Goal: Ask a question: Seek information or help from site administrators or community

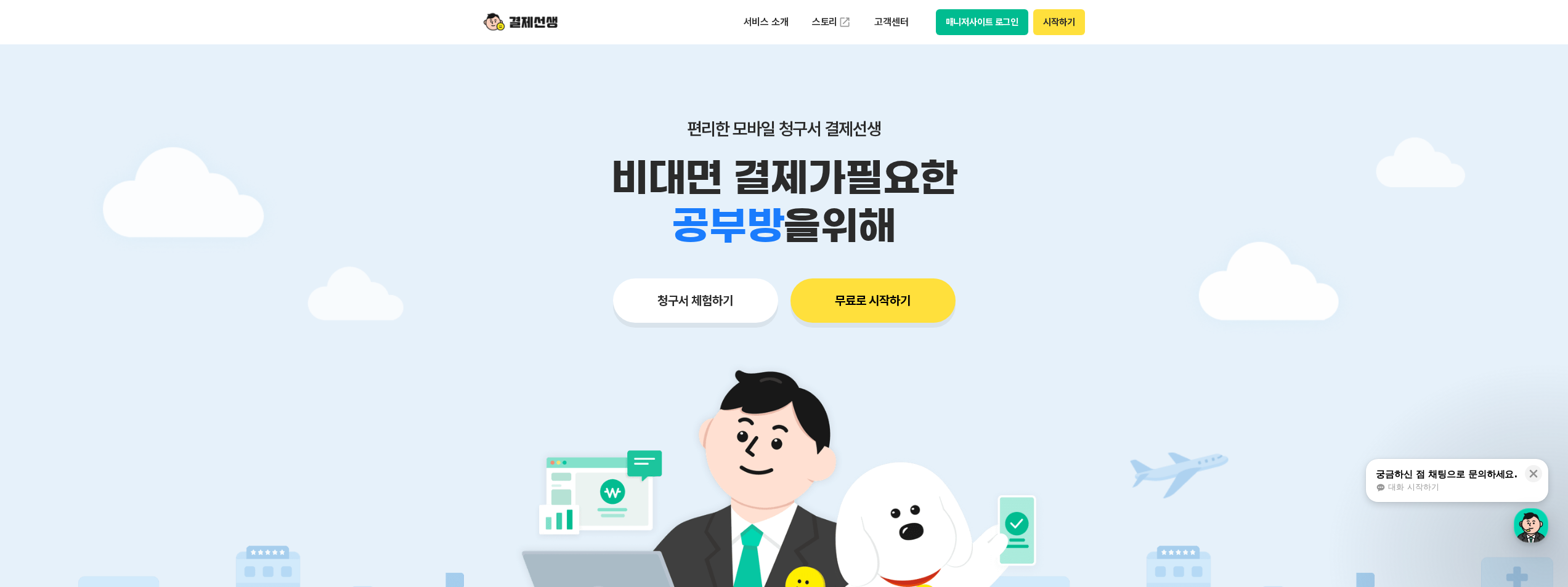
click at [991, 21] on button "매니저사이트 로그인" at bounding box center [982, 21] width 93 height 26
click at [1483, 480] on div "궁금하신 점 채팅으로 문의하세요. 대화 시작하기" at bounding box center [1446, 480] width 144 height 26
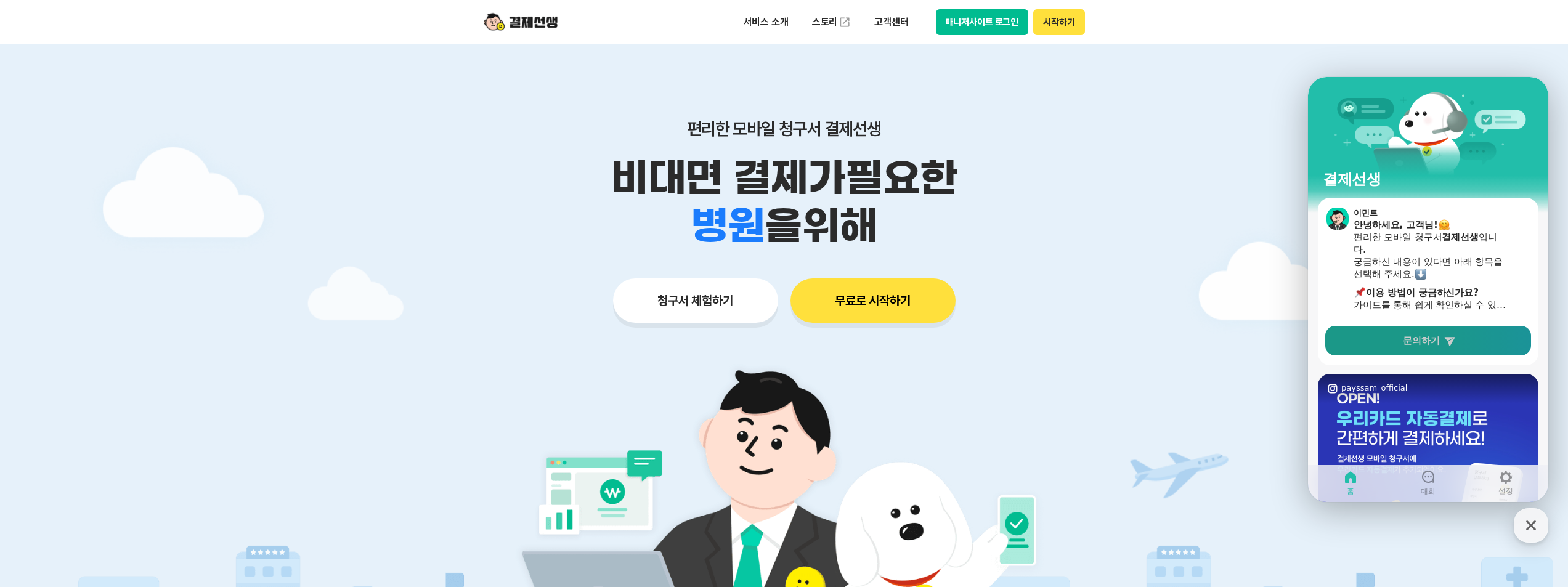
click at [1408, 342] on span "문의하기" at bounding box center [1421, 341] width 37 height 12
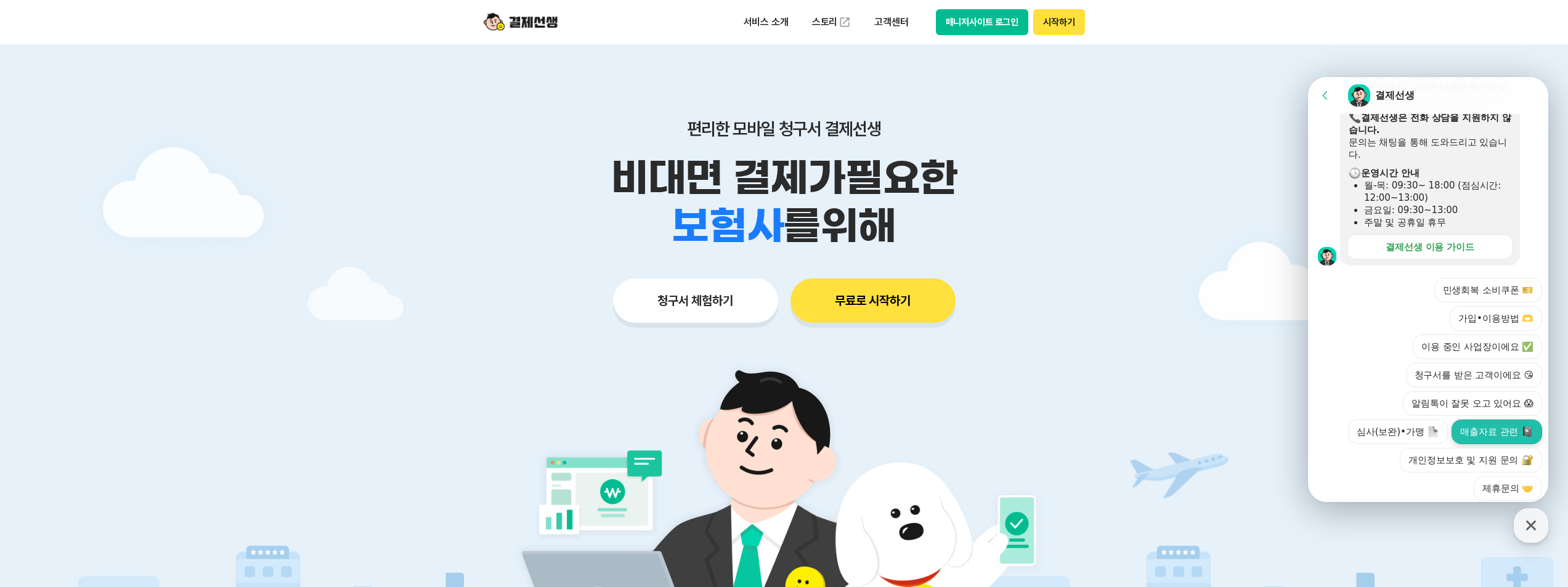
scroll to position [344, 0]
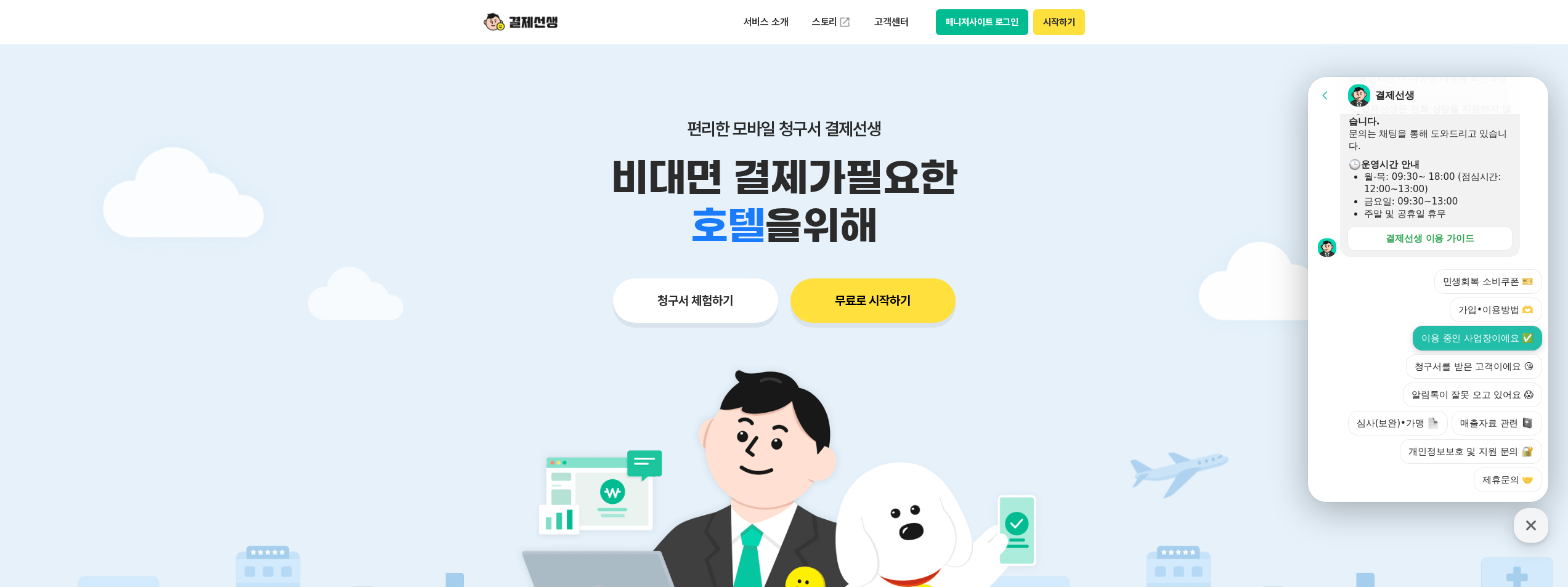
click at [1448, 326] on button "이용 중인 사업장이에요 ✅" at bounding box center [1477, 338] width 130 height 25
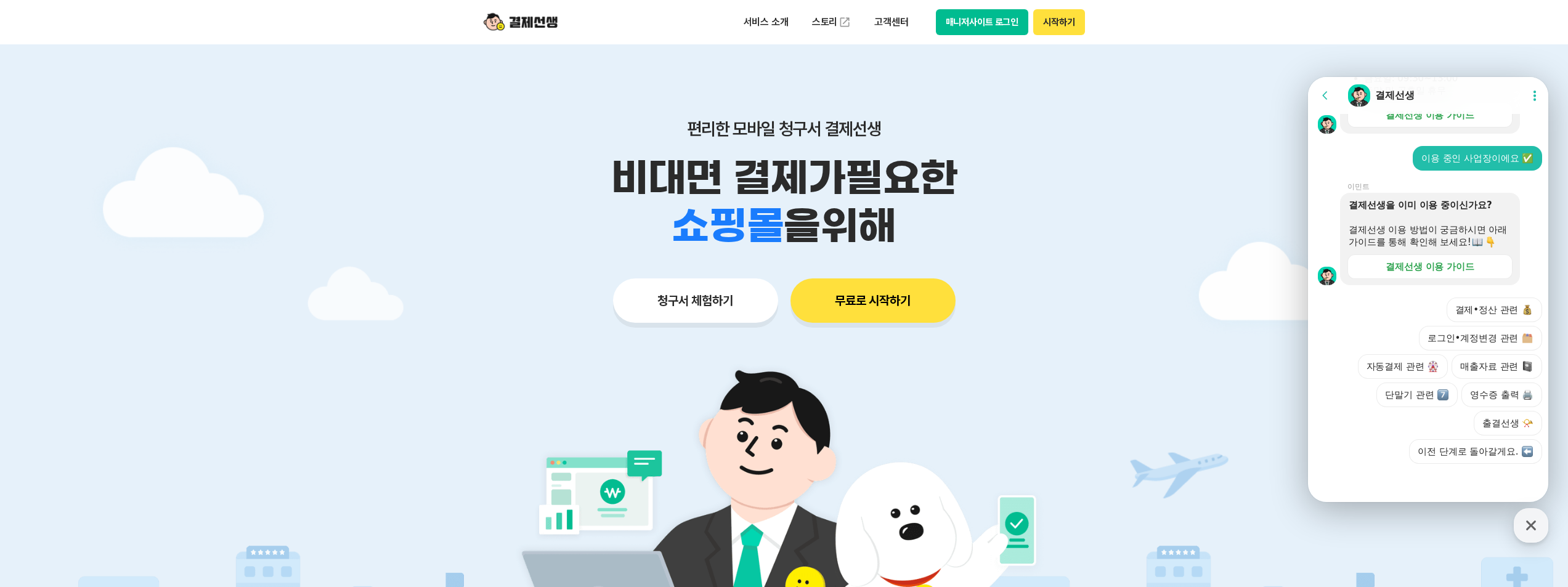
scroll to position [480, 0]
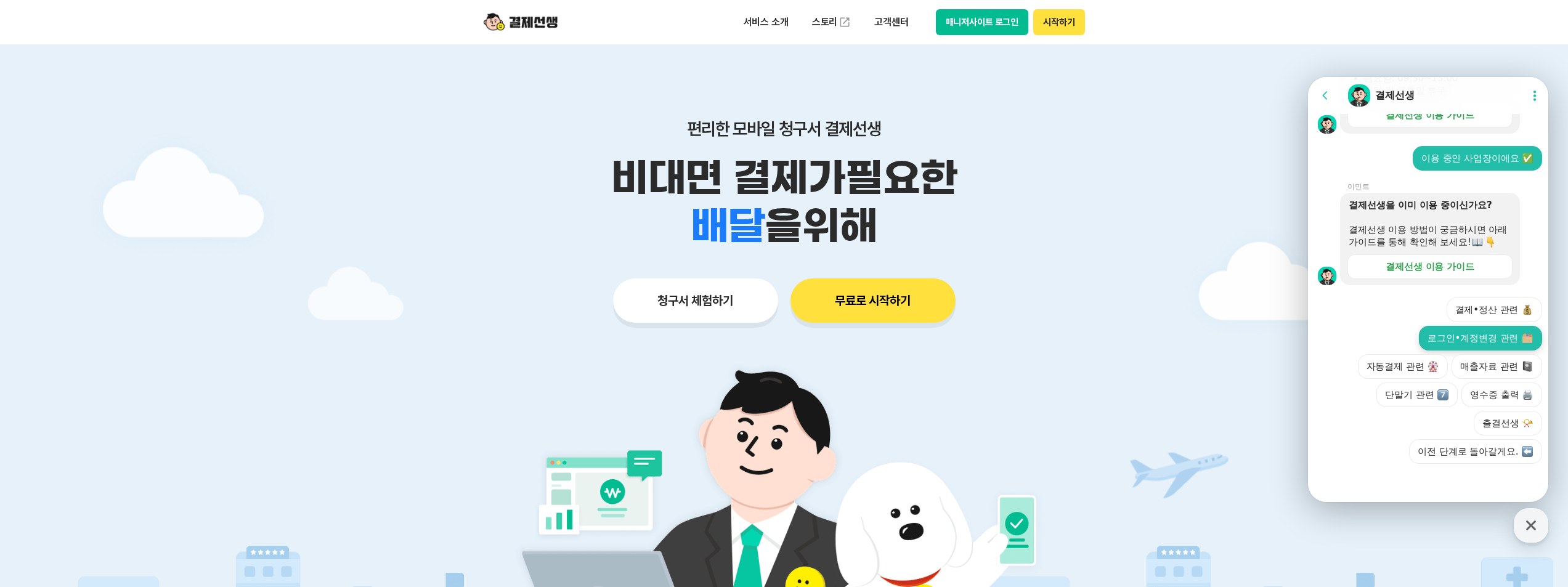
click at [1485, 341] on button "로그인•계정변경 관련" at bounding box center [1480, 338] width 123 height 25
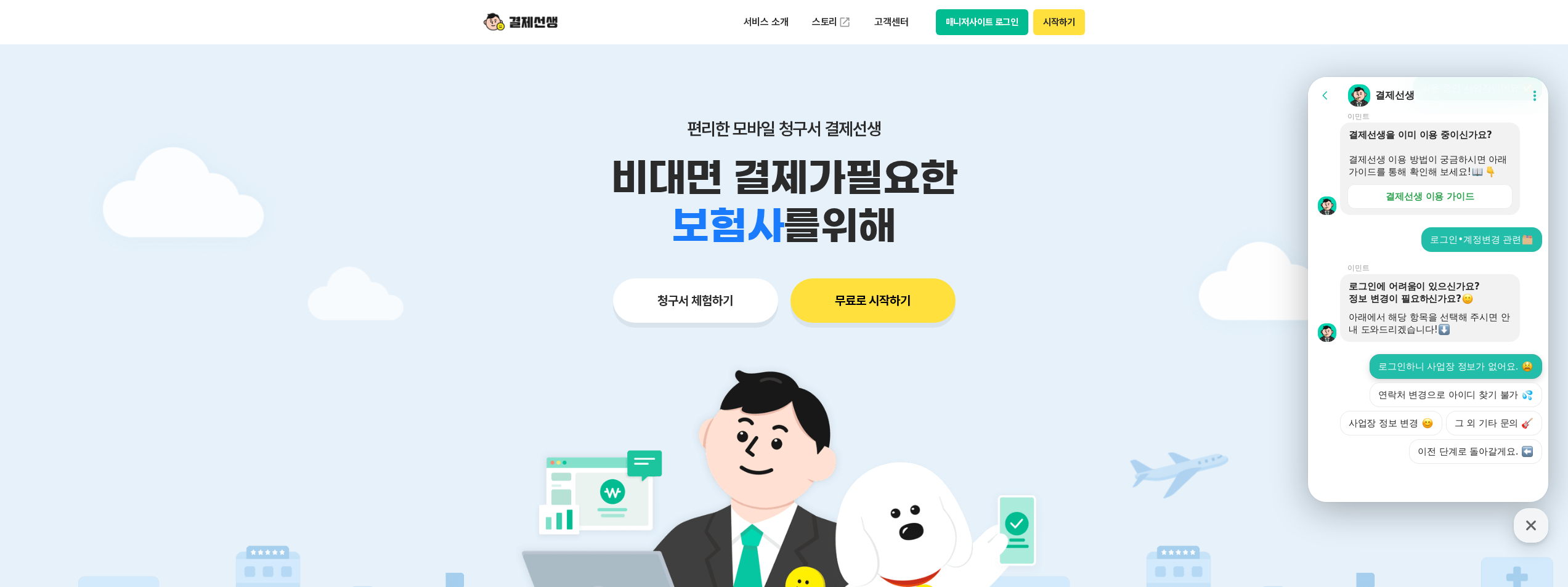
scroll to position [603, 0]
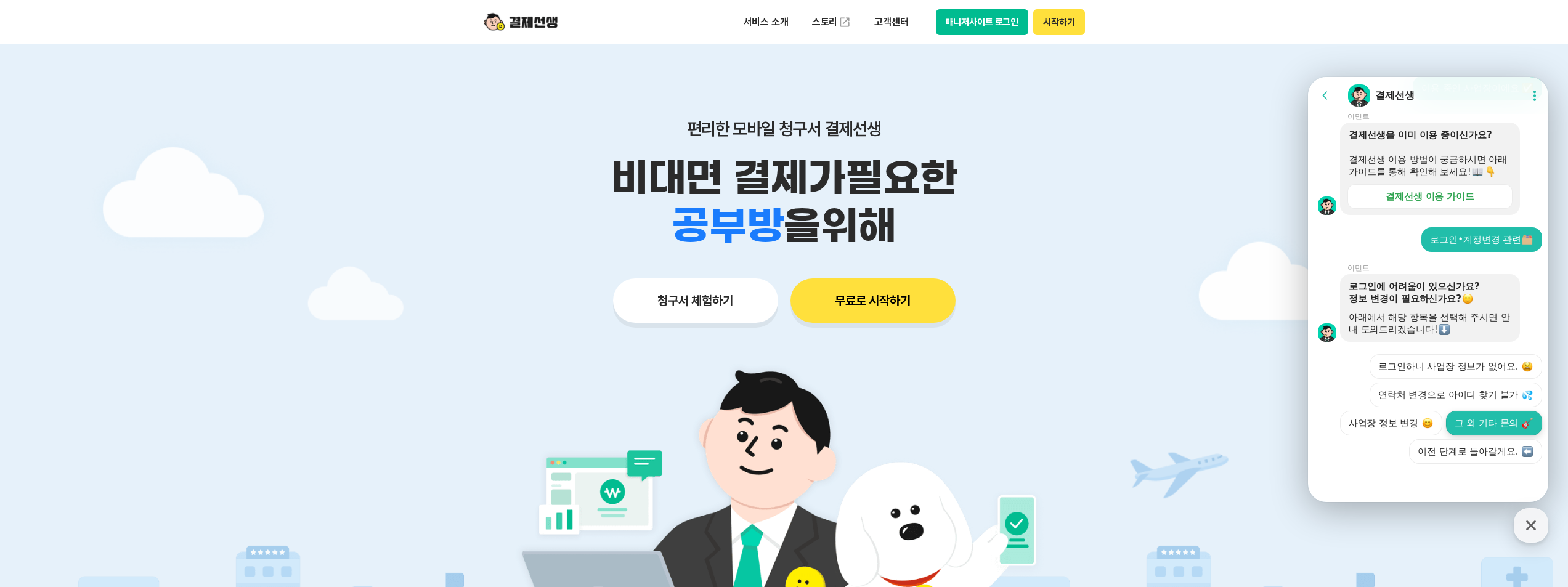
click at [1485, 425] on button "그 외 기타 문의" at bounding box center [1494, 424] width 96 height 25
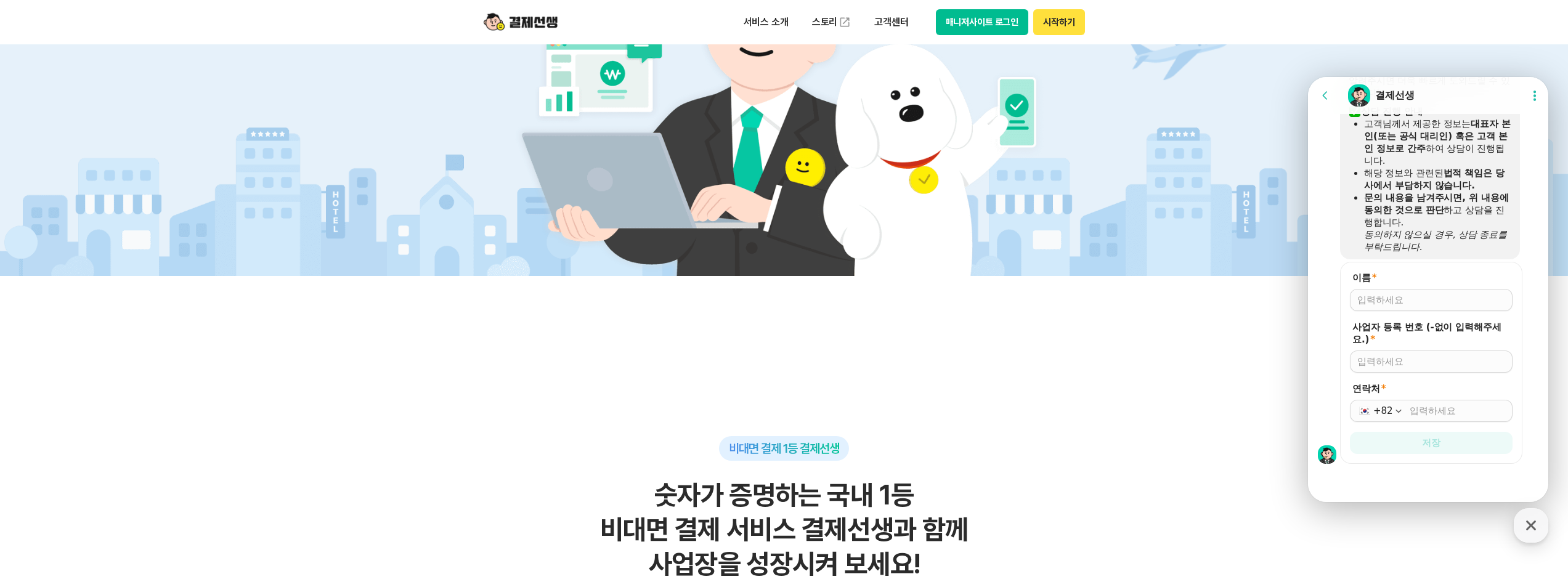
scroll to position [308, 0]
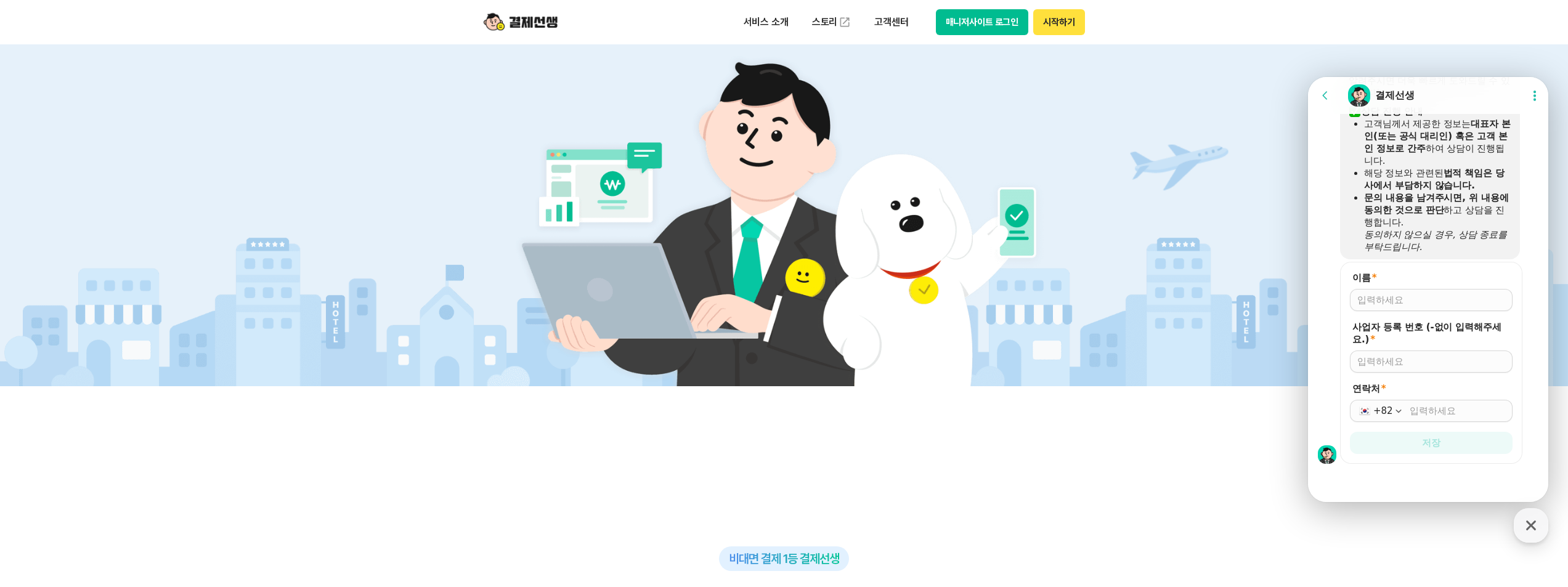
click at [1388, 363] on input "사업자 등록 번호 (-없이 입력해주세요.) *" at bounding box center [1431, 361] width 148 height 12
click at [1396, 297] on input "이름 *" at bounding box center [1431, 300] width 148 height 12
type input "d"
type input "주식회사 이연교육"
click at [1396, 361] on input "사업자 등록 번호 (-없이 입력해주세요.) *" at bounding box center [1431, 361] width 148 height 12
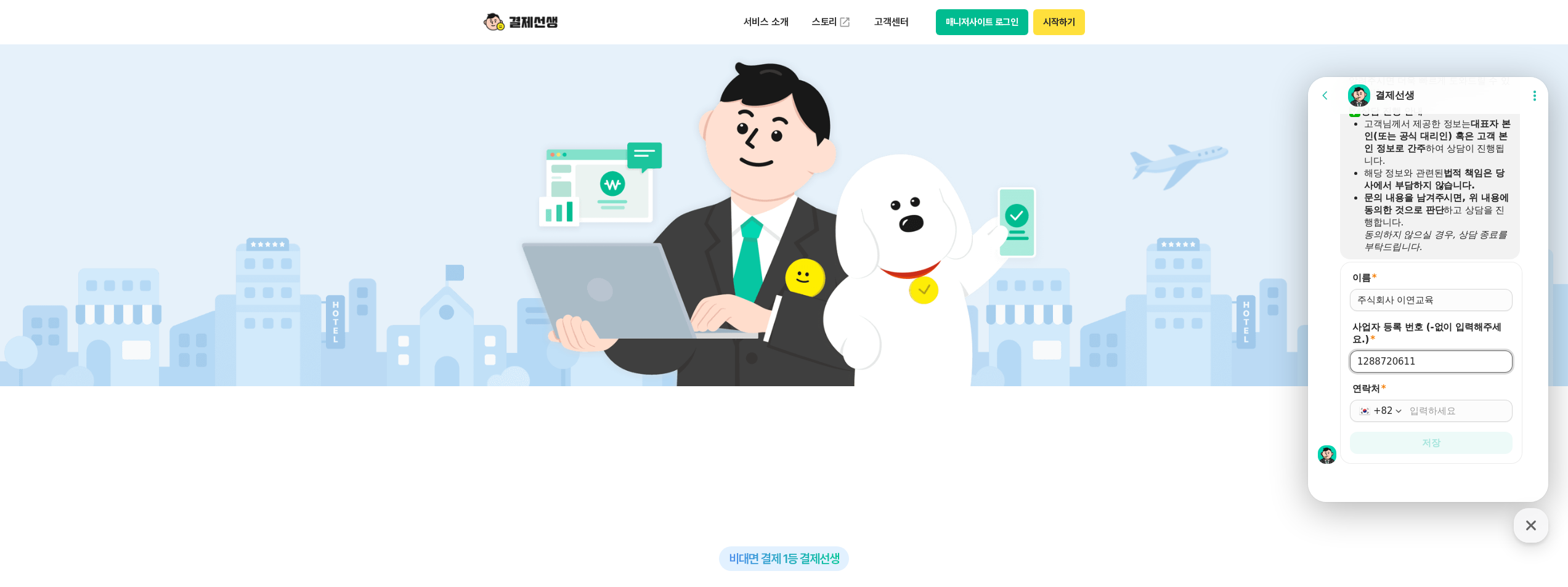
type input "1288720611"
click at [1437, 414] on input "연락처 *" at bounding box center [1458, 411] width 96 height 12
type input "[PHONE_NUMBER]"
click at [1436, 448] on span "저장" at bounding box center [1431, 443] width 19 height 12
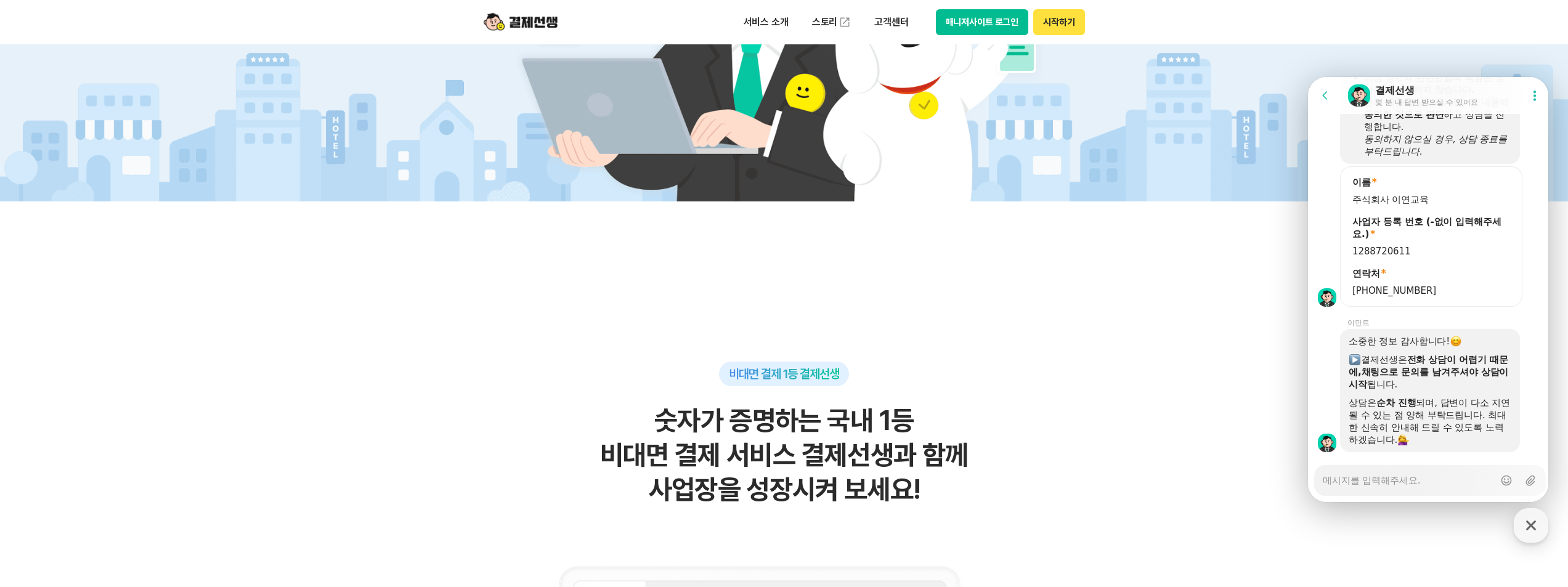
scroll to position [1028, 0]
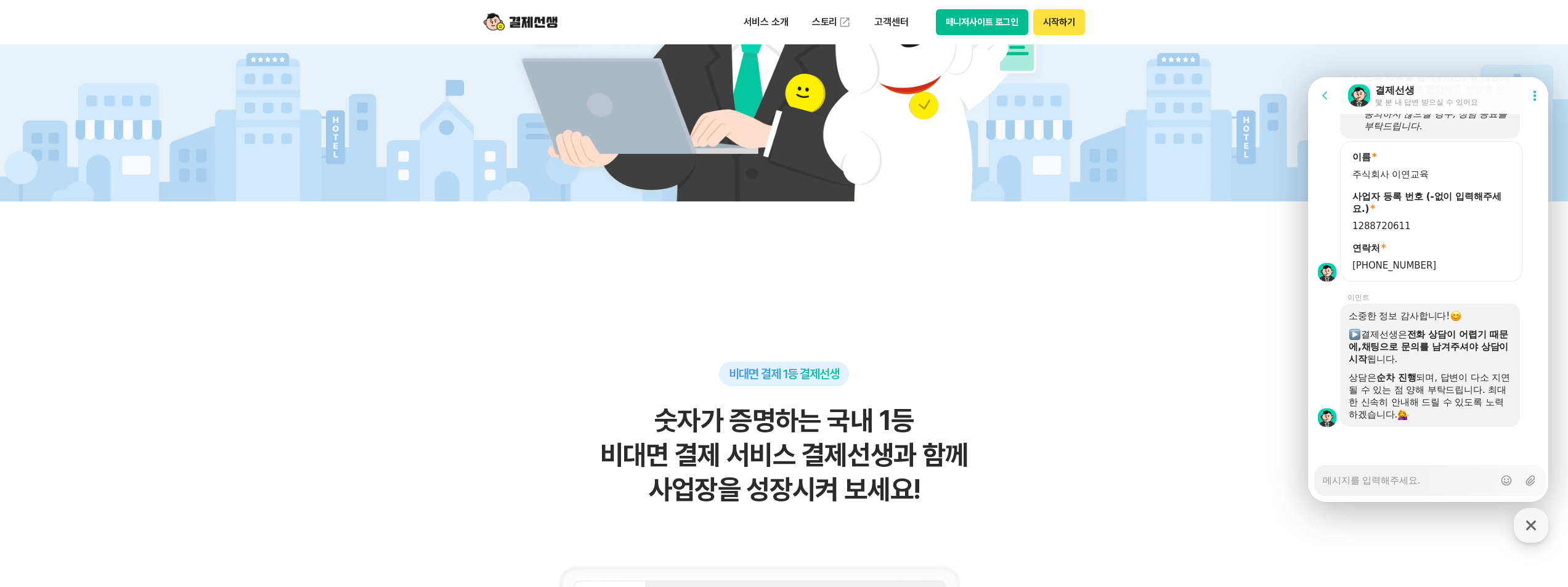
type textarea "x"
type textarea "ㅇ"
type textarea "x"
type textarea "아"
type textarea "x"
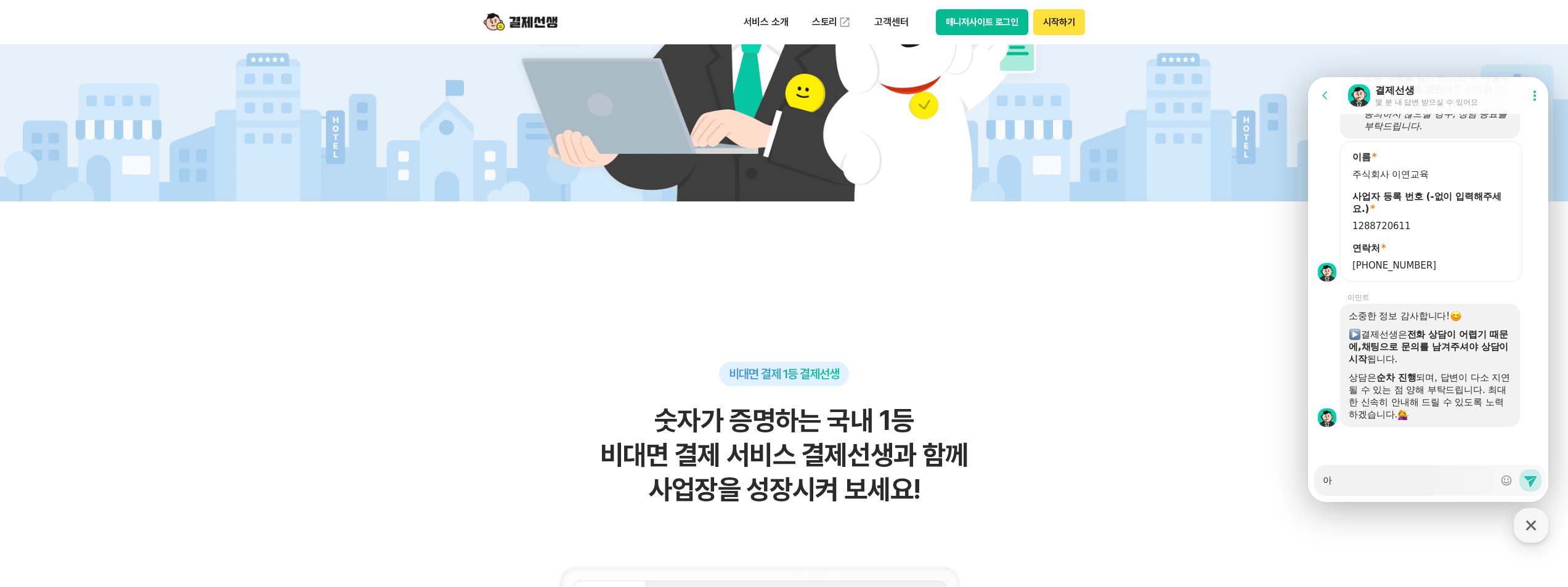
type textarea "안"
type textarea "x"
type textarea "안ㄴ"
type textarea "x"
type textarea "안녀"
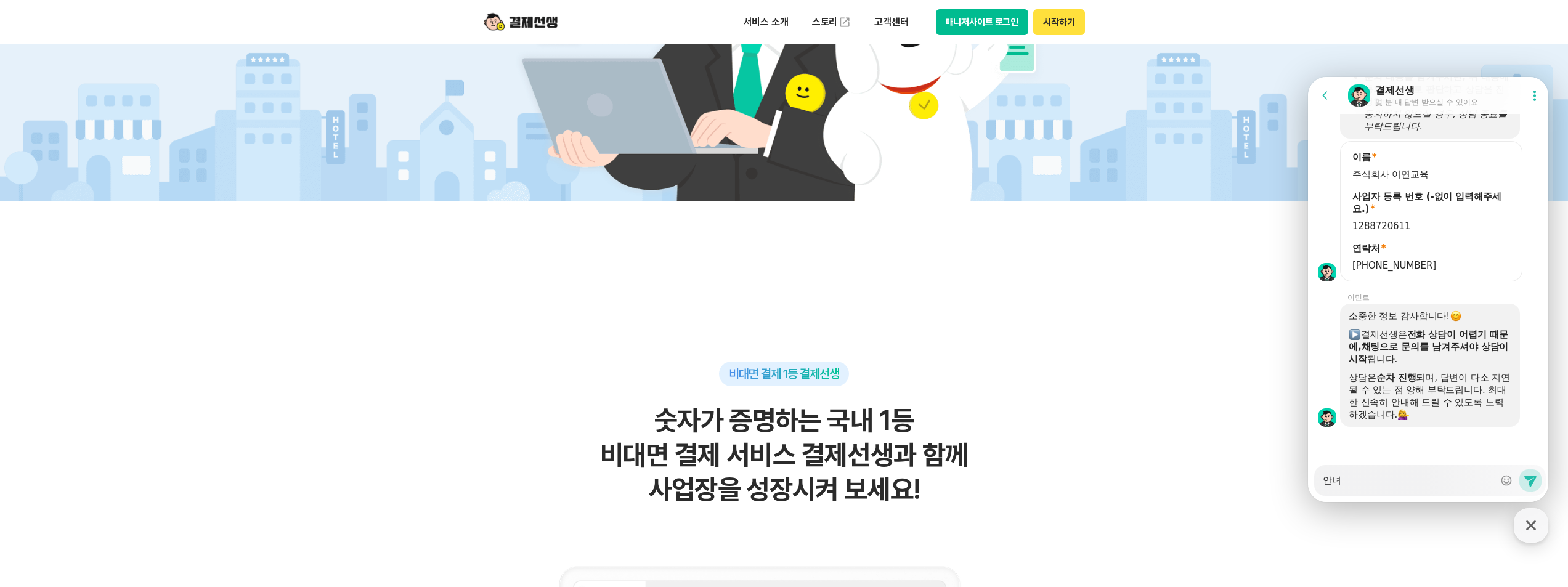
type textarea "x"
type textarea "안녕"
type textarea "x"
type textarea "안녕ㅎ"
type textarea "x"
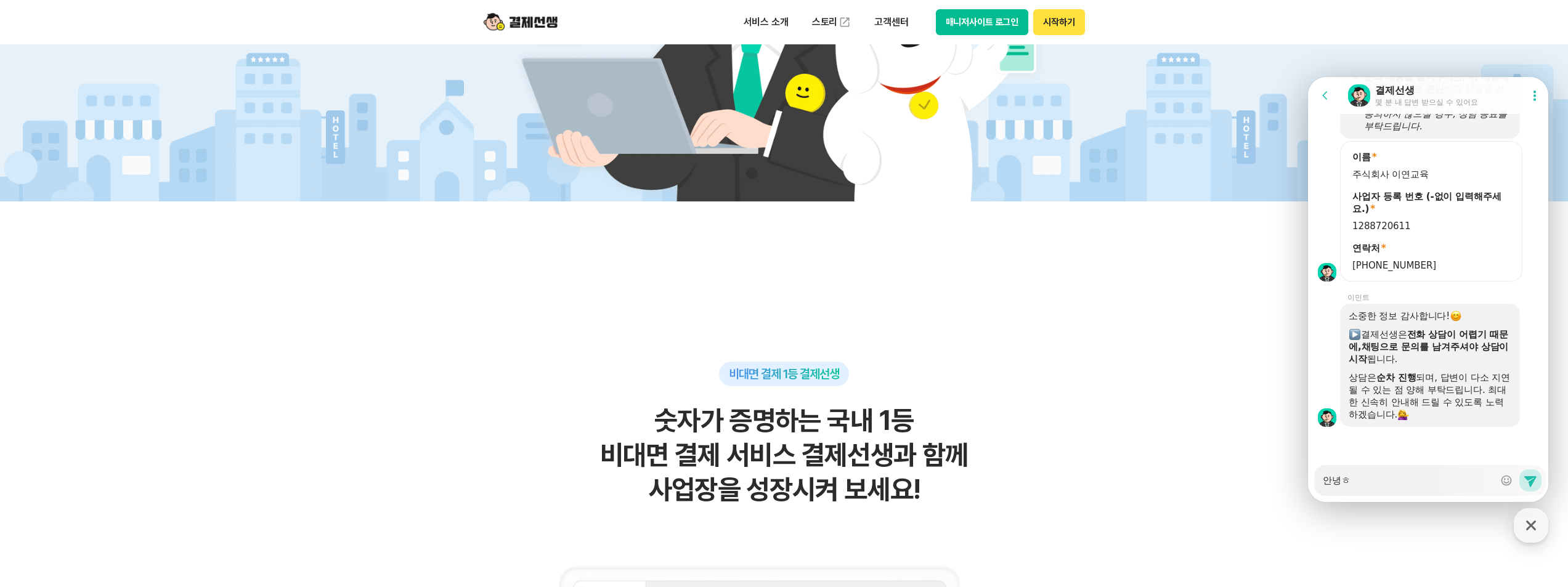
type textarea "안녕하"
type textarea "x"
type textarea "안녕핫"
type textarea "x"
type textarea "안녕하세"
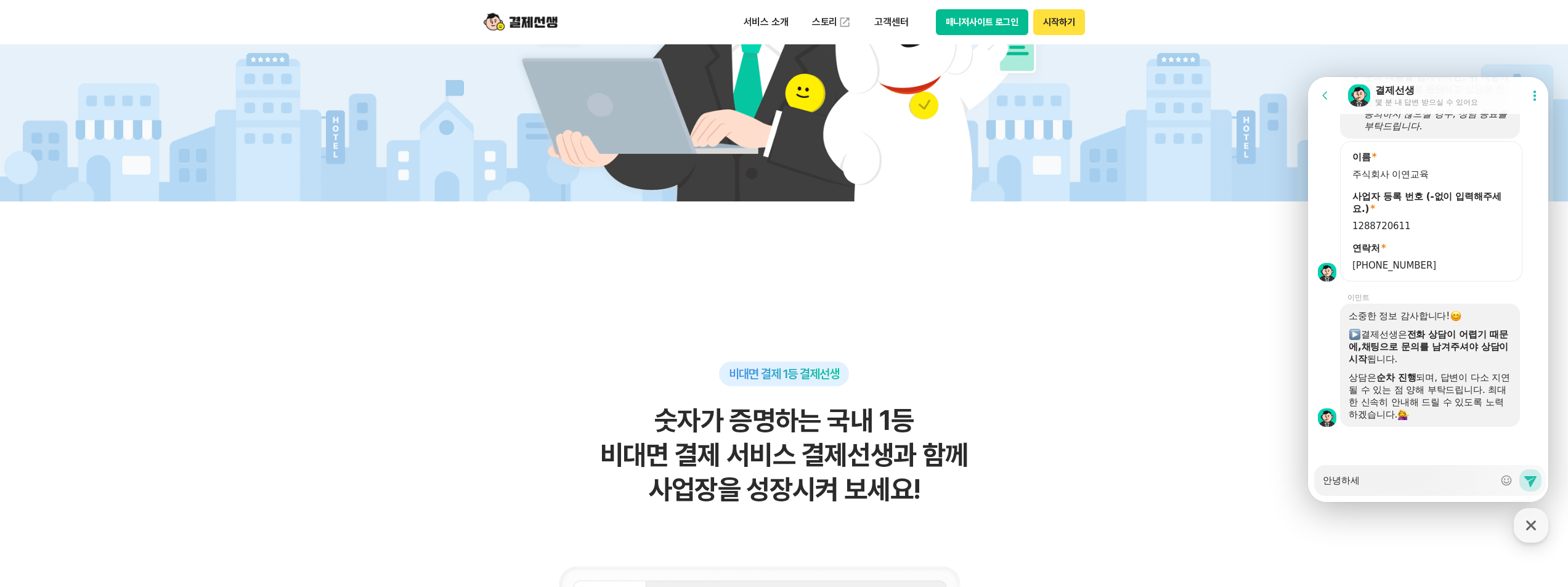
type textarea "x"
type textarea "안녕하세여"
type textarea "x"
type textarea "안녕하세여ㅛ"
type textarea "x"
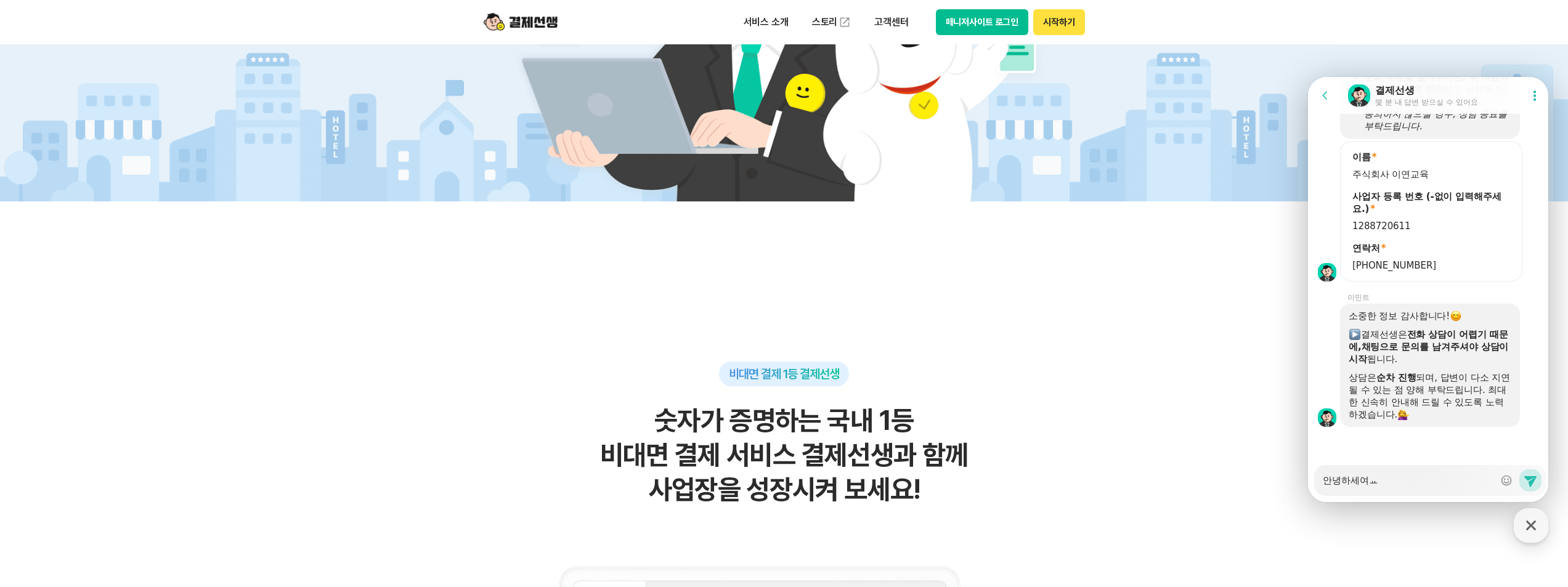
type textarea "안녕하세여"
type textarea "x"
type textarea "안녕하세"
type textarea "x"
type textarea "안녕하세ㅇ"
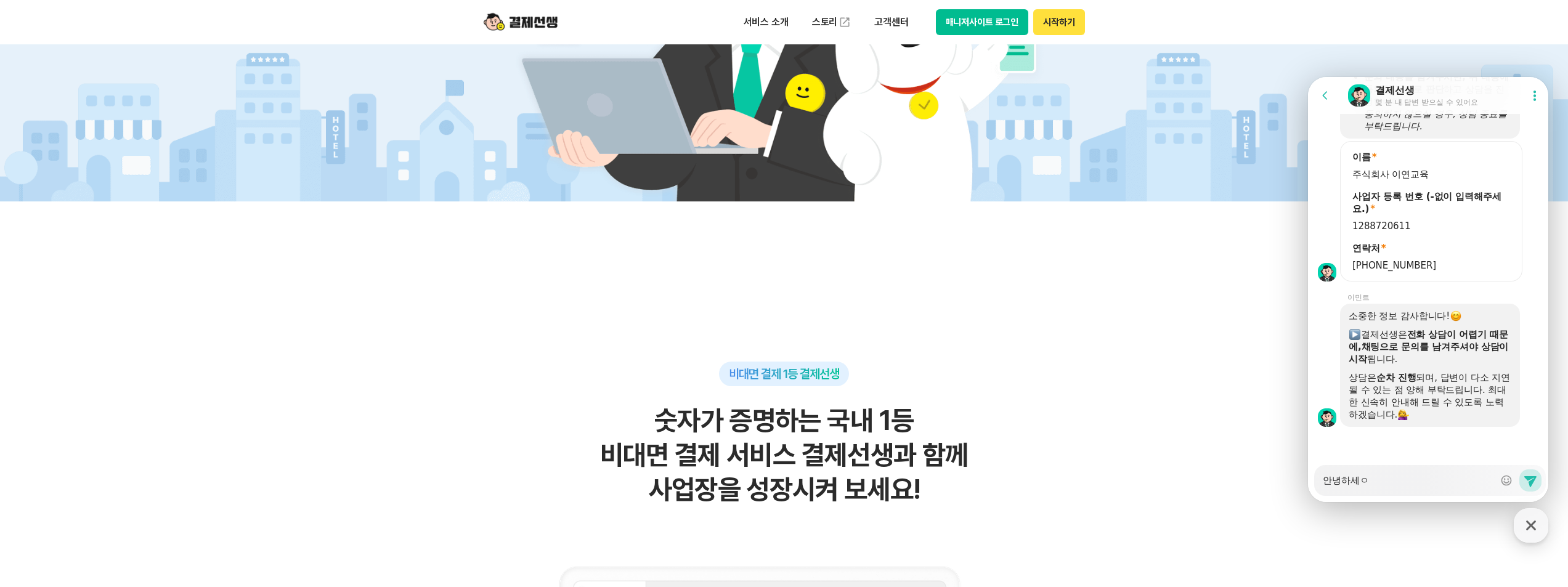
type textarea "x"
type textarea "안녕하세요"
type textarea "x"
type textarea "안녕하세요"
type textarea "x"
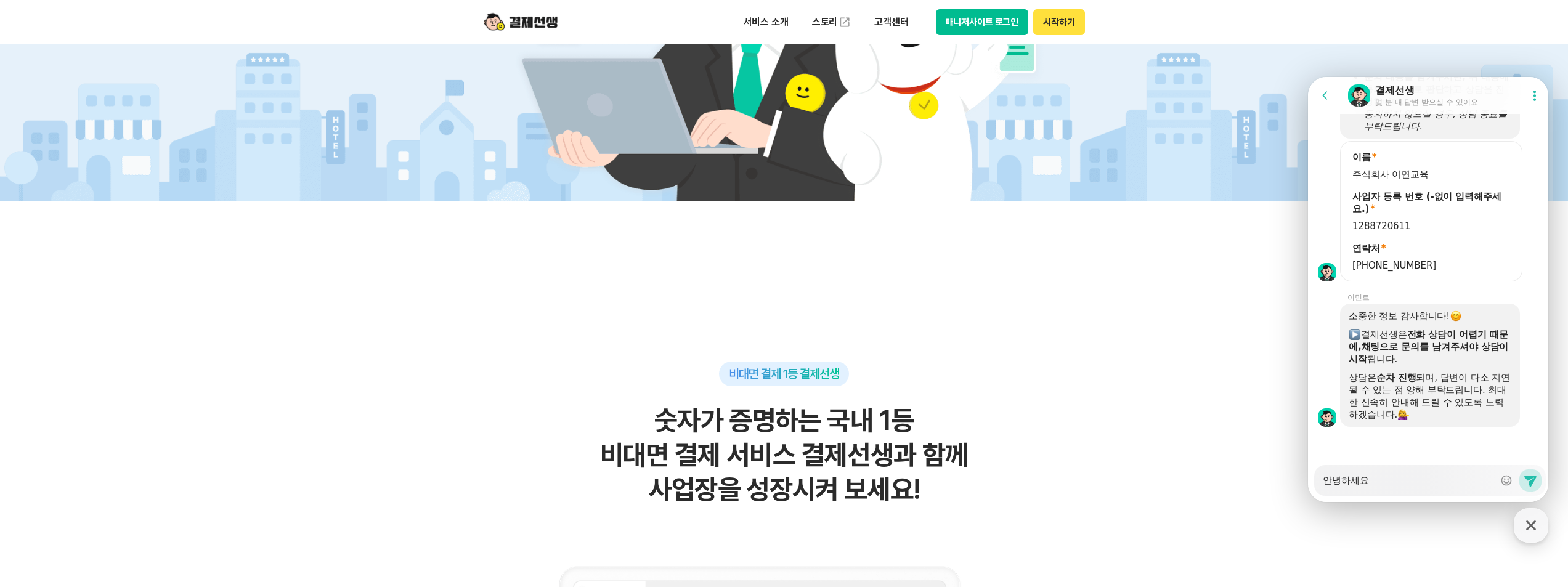
type textarea "안녕하세요"
type textarea "x"
type textarea "안녕하세요 ㄷ"
type textarea "x"
type textarea "안녕하세요 대"
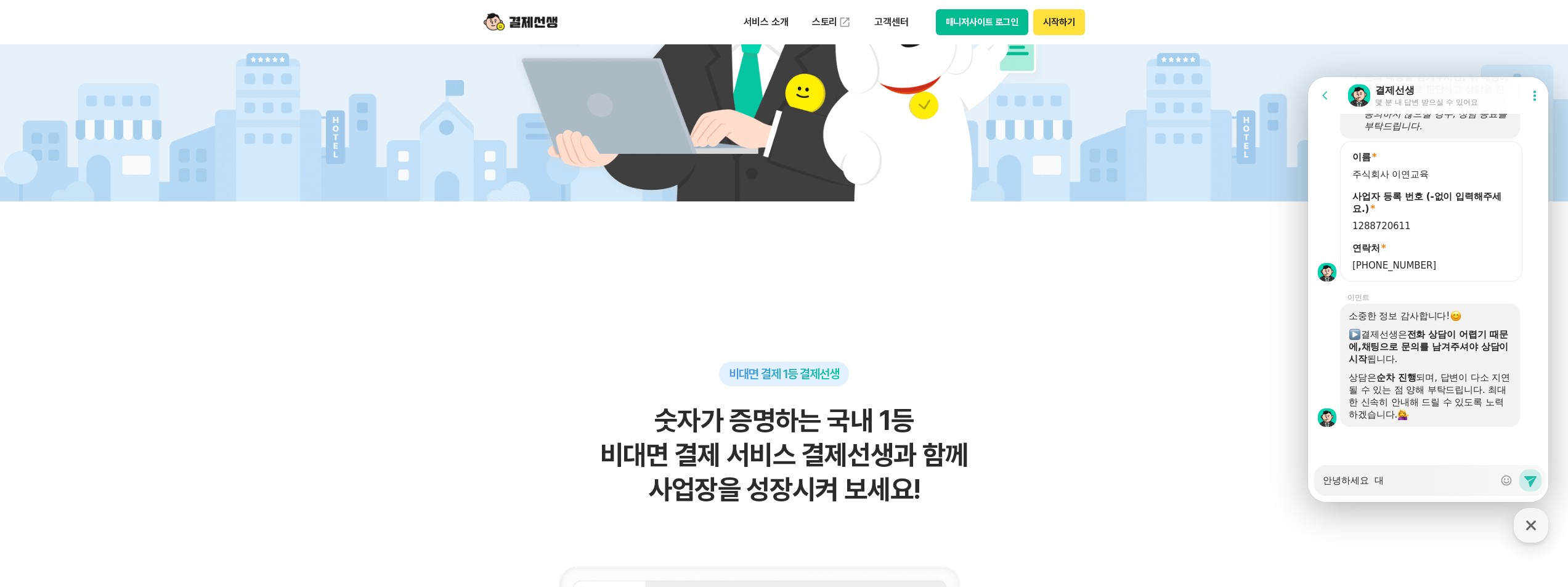
type textarea "x"
type textarea "안녕하세요 댚"
type textarea "x"
type textarea "안녕하세요 대표"
type textarea "x"
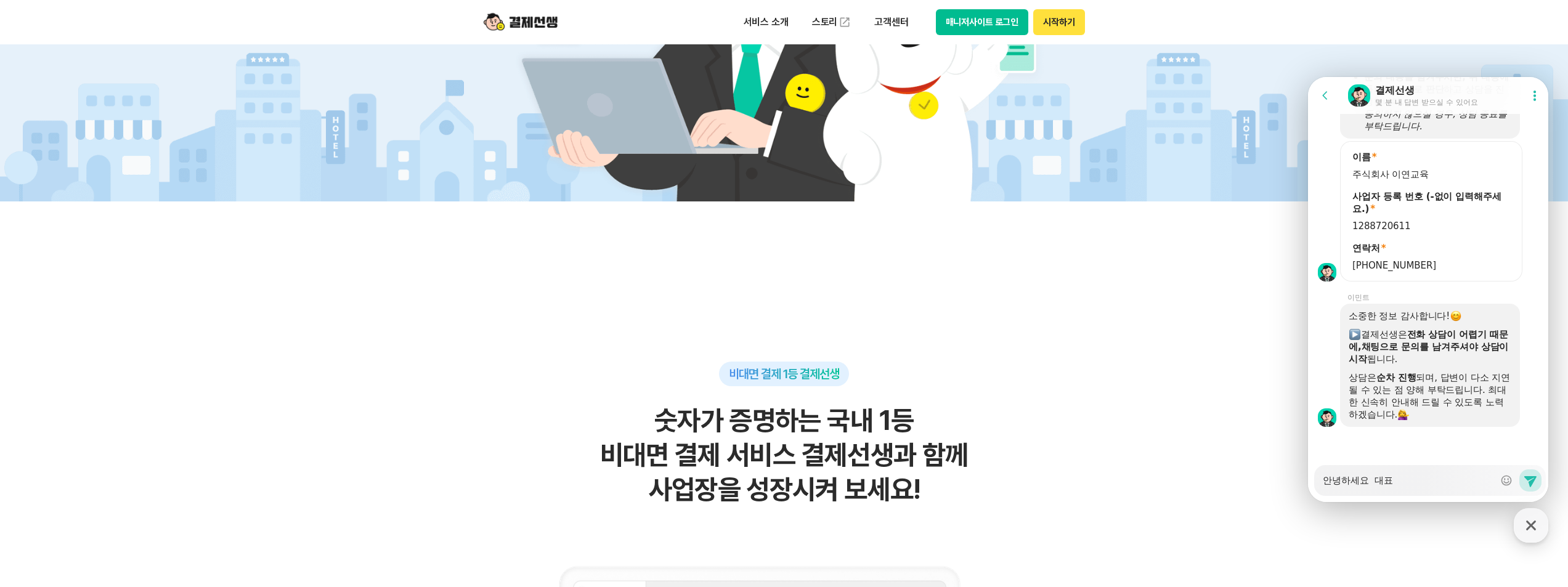
type textarea "안녕하세요 대푠"
type textarea "x"
type textarea "안녕하세요 대표니"
type textarea "x"
type textarea "안녕하세요 대표님"
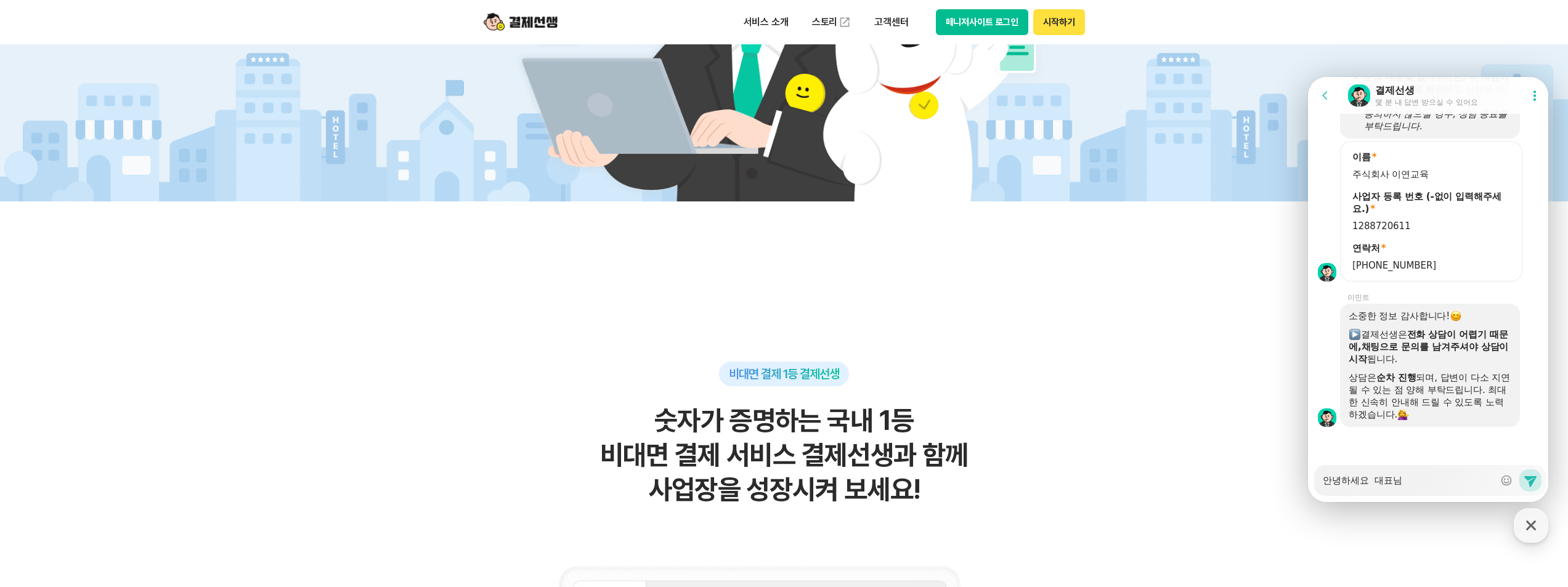
type textarea "x"
type textarea "안녕하세요 대표님"
type textarea "x"
type textarea "안녕하세요 대표님 ㅁ"
type textarea "x"
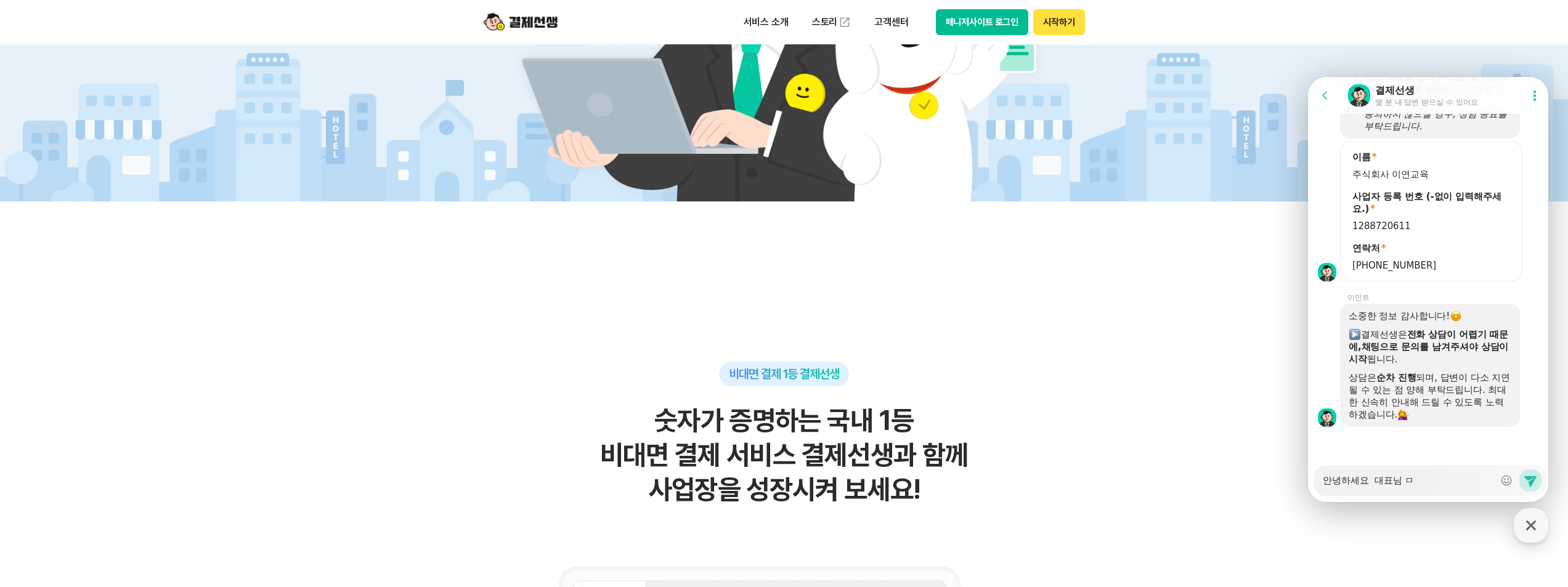
type textarea "안녕하세요 대표님 며"
type textarea "x"
type textarea "안녕하세요 대표님 명"
type textarea "x"
type textarea "안녕하세요 대표님 명ㅇ"
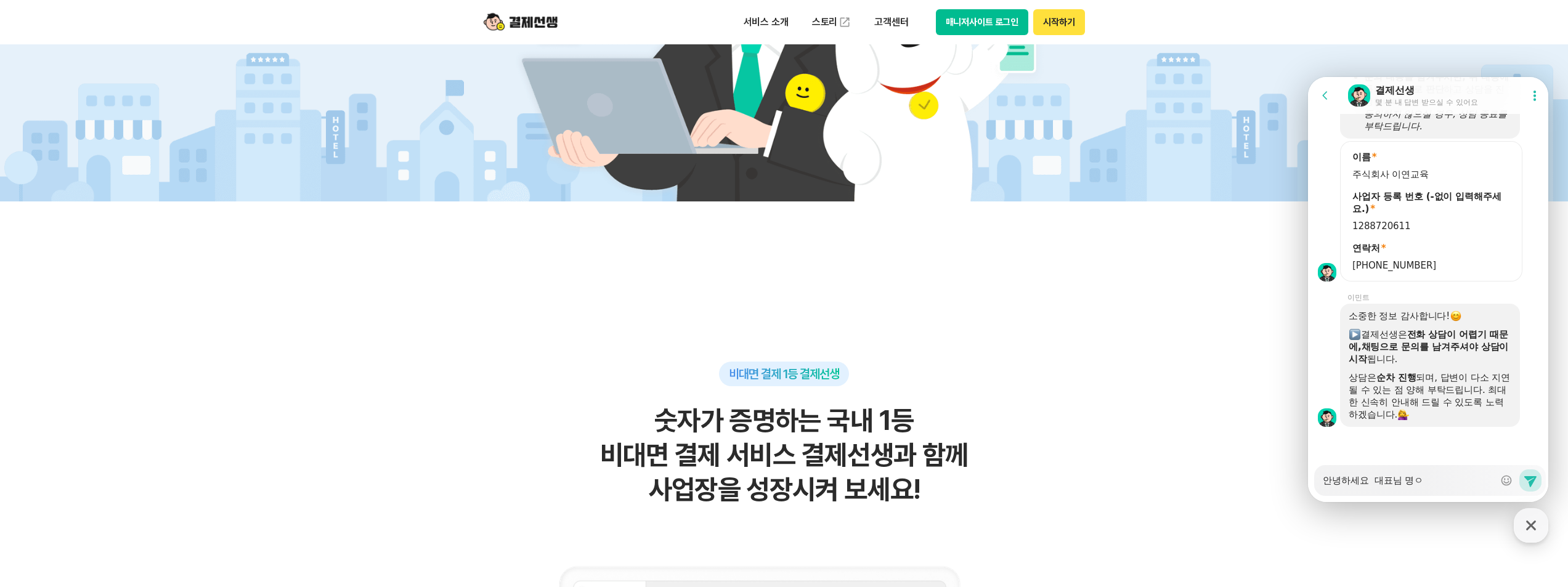
type textarea "x"
type textarea "안녕하세요 대표님 명으"
type textarea "x"
type textarea "안녕하세요 대표님 명의"
type textarea "x"
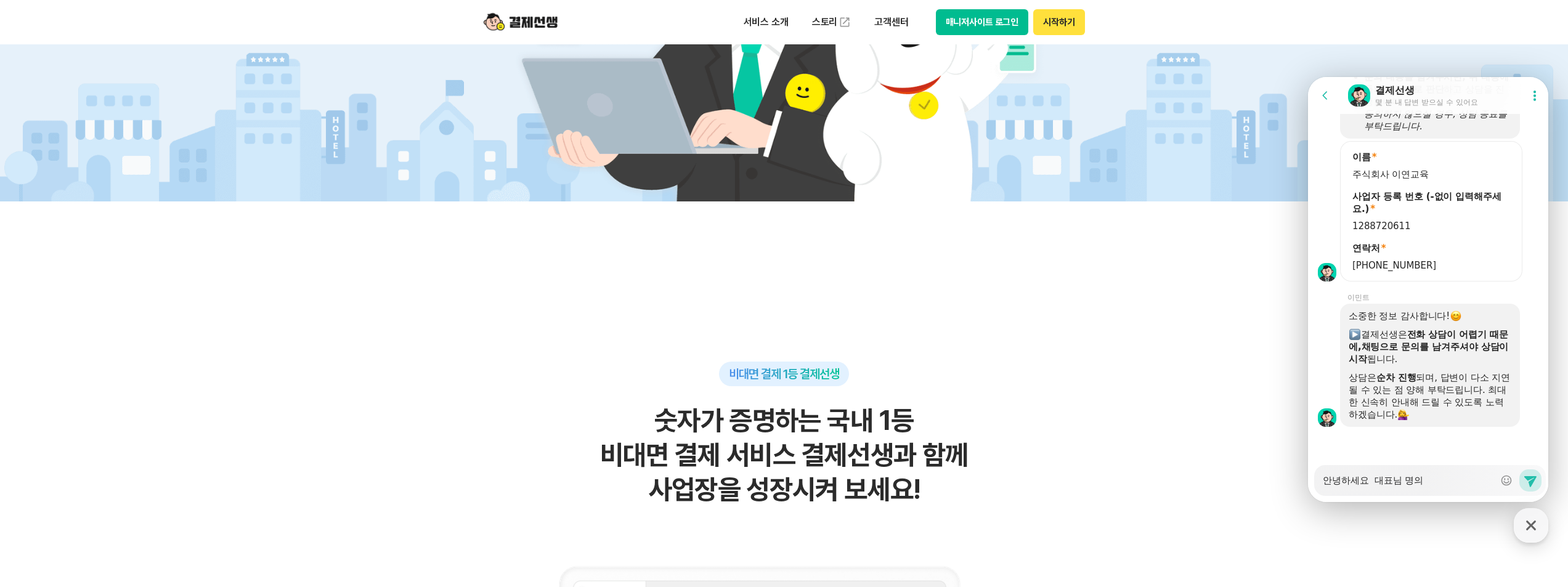
type textarea "안녕하세요 대표님 명읠"
type textarea "x"
type textarea "안녕하세요 대표님 명의로"
type textarea "x"
type textarea "안녕하세요 대표님 명의로"
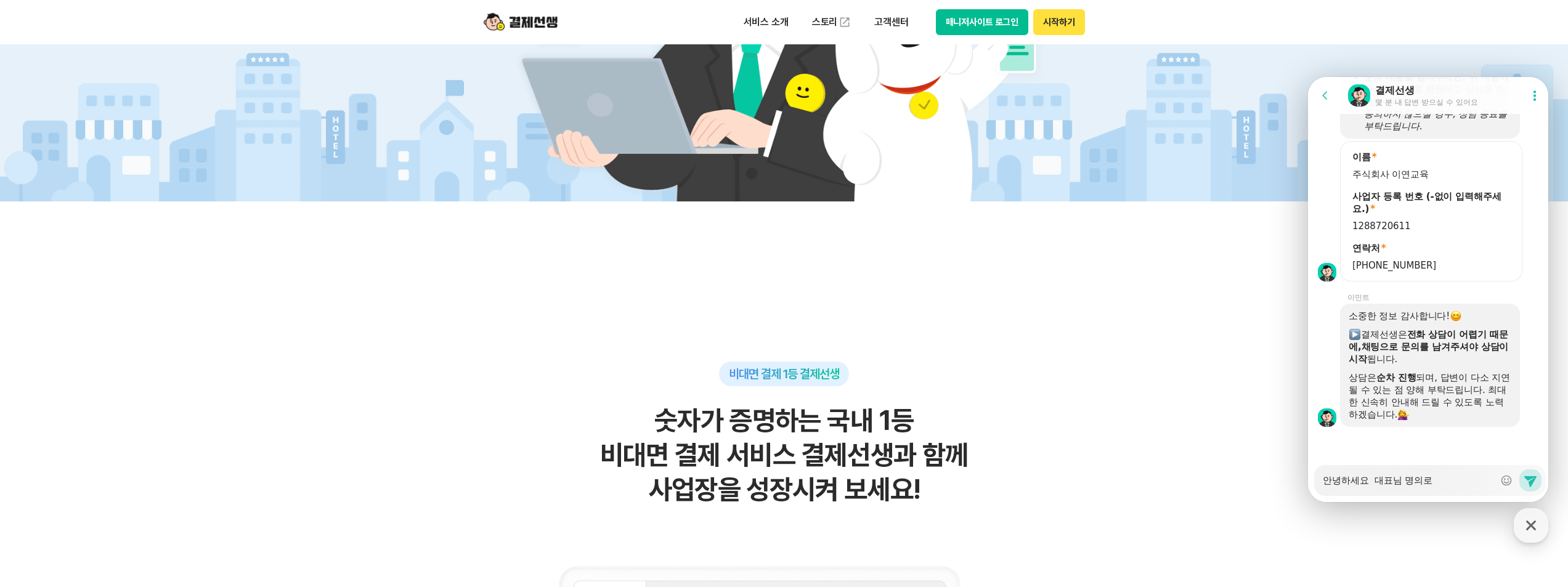
type textarea "x"
type textarea "안녕하세요 대표님 명의로 ㄱ"
type textarea "x"
type textarea "안녕하세요 대표님 명의로 가"
type textarea "x"
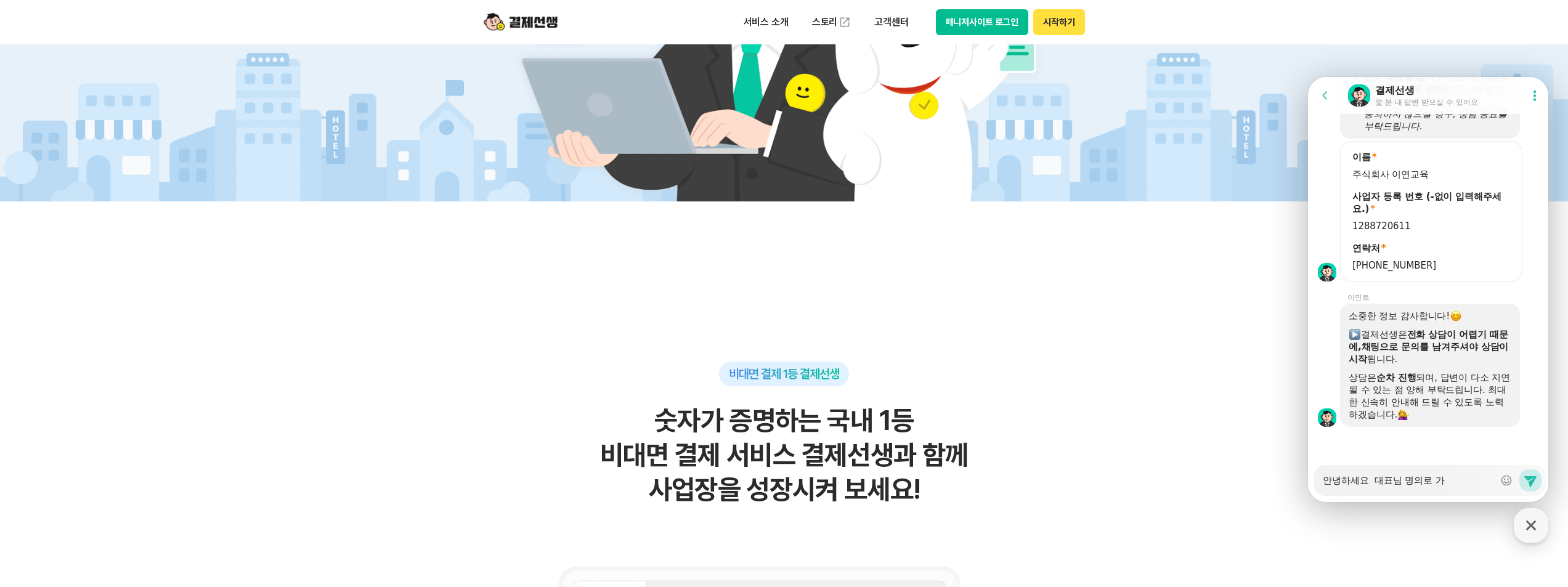
type textarea "안녕하세요 대표님 명의로 [PERSON_NAME]"
type textarea "x"
type textarea "안녕하세요 대표님 명의로 가이"
type textarea "x"
type textarea "안녕하세요 대표님 명의로 가입"
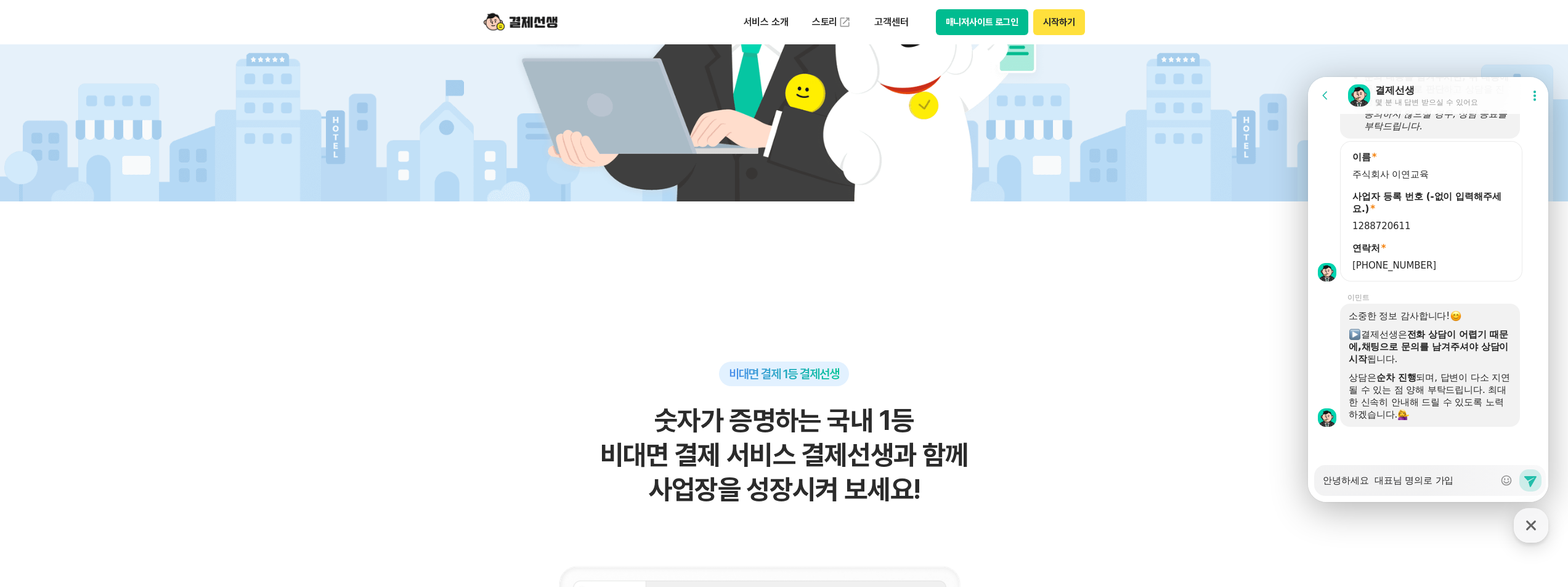
type textarea "x"
type textarea "안녕하세요 대표님 명의로 가입ㅈ"
type textarea "x"
type textarea "안녕하세요 대표님 명의로 가입주"
type textarea "x"
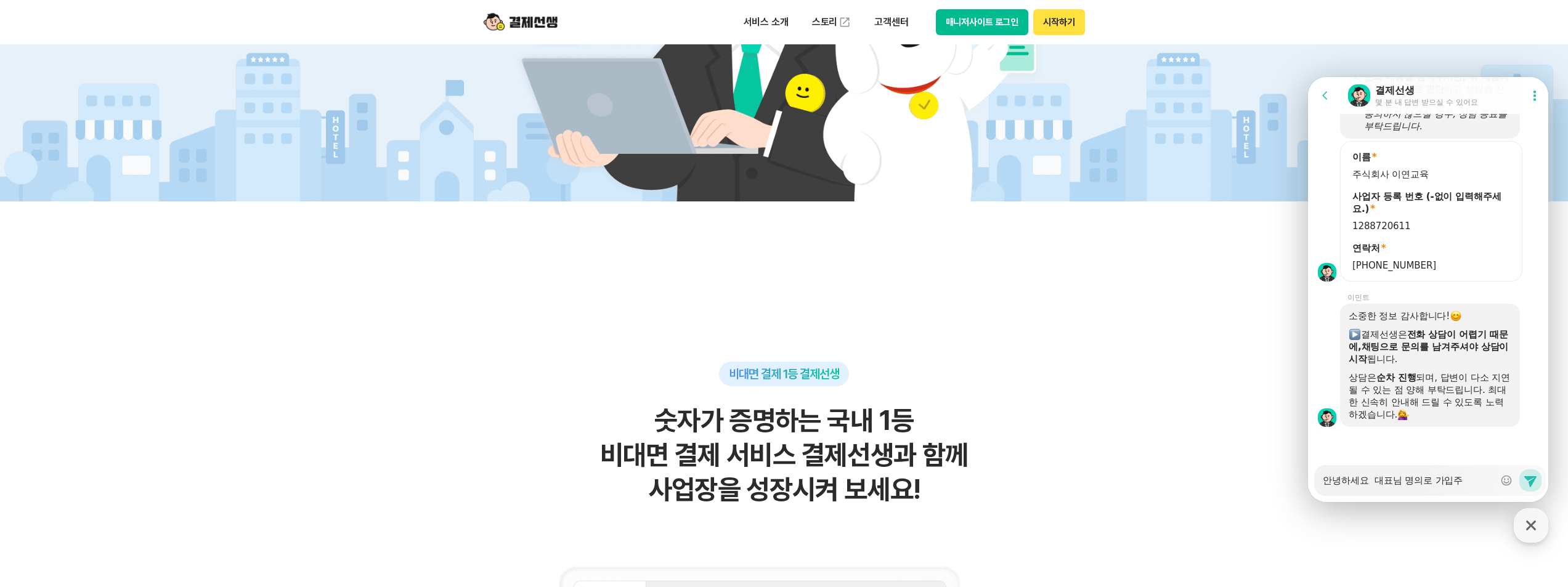
type textarea "안녕하세요 대표님 명의로 가입중"
type textarea "x"
type textarea "안녕하세요 대표님 명의로 가입중ㅇ"
type textarea "x"
type textarea "안녕하세요 대표님 명의로 가입중인"
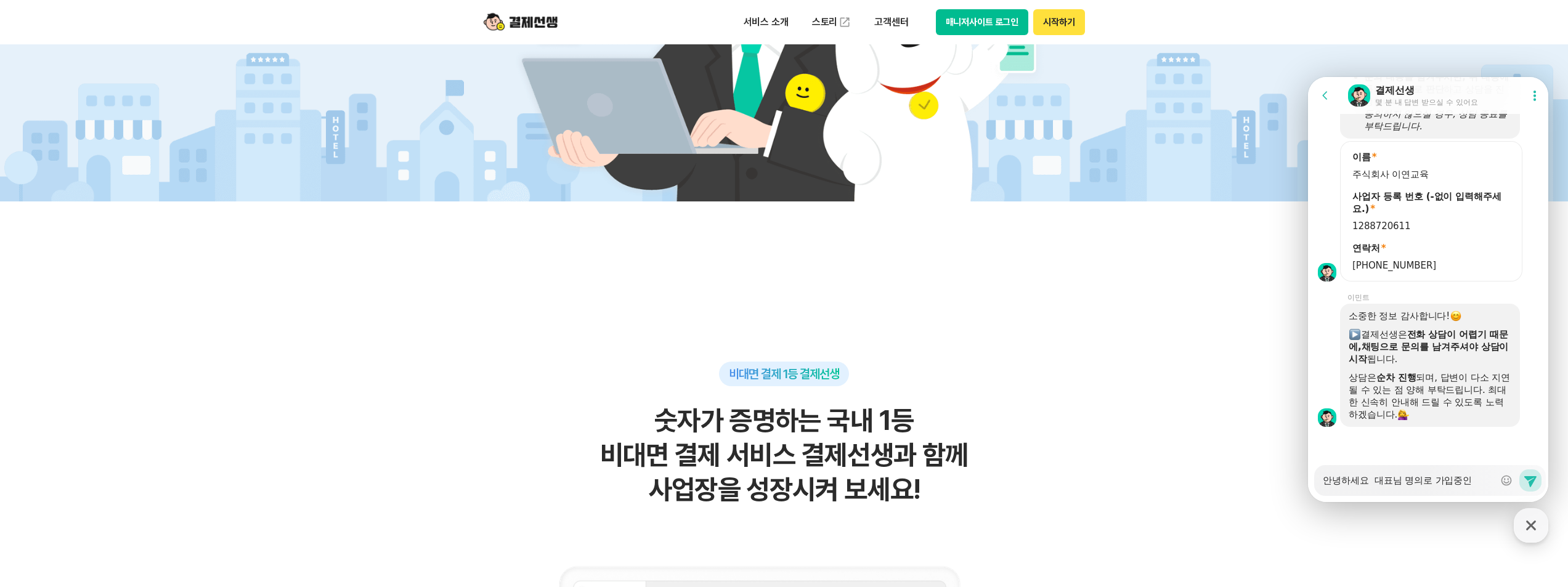
type textarea "x"
type textarea "안녕하세요 대표님 명의로 가입중인ㄷ"
type textarea "x"
type textarea "안녕하세요 대표님 명의로 가입중인데"
type textarea "x"
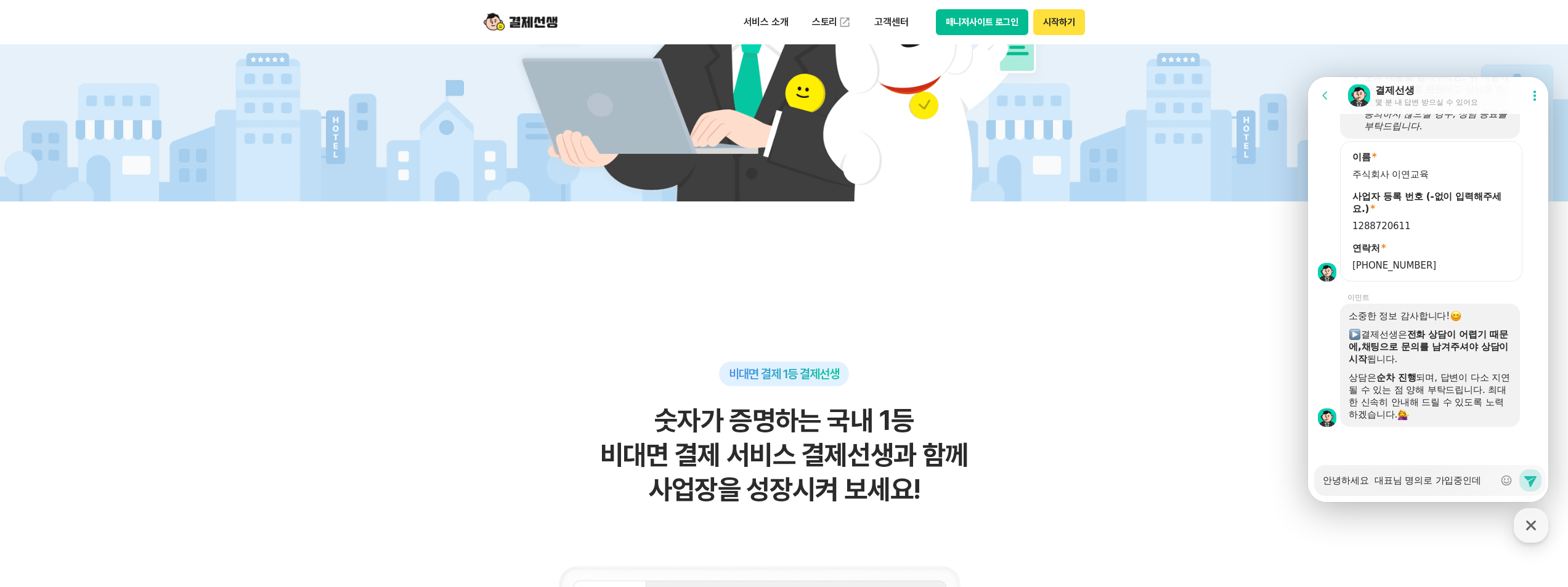
type textarea "안녕하세요 대표님 명의로 가입중인데"
type textarea "x"
type textarea "안녕하세요 대표님 명의로 가입중인데 ㅎ"
type textarea "x"
type textarea "안녕하세요 대표님 명의로 가입중인데 [PERSON_NAME]"
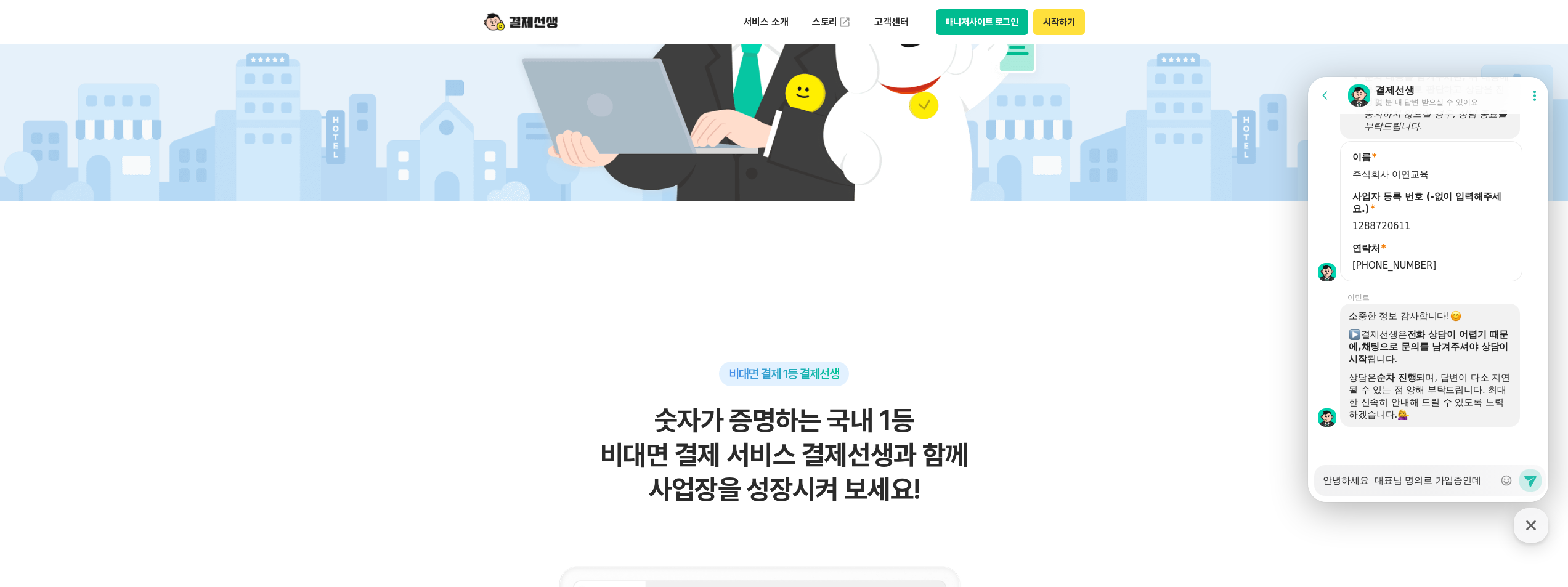
type textarea "x"
type textarea "안녕하세요 대표님 명의로 가입중인데 학"
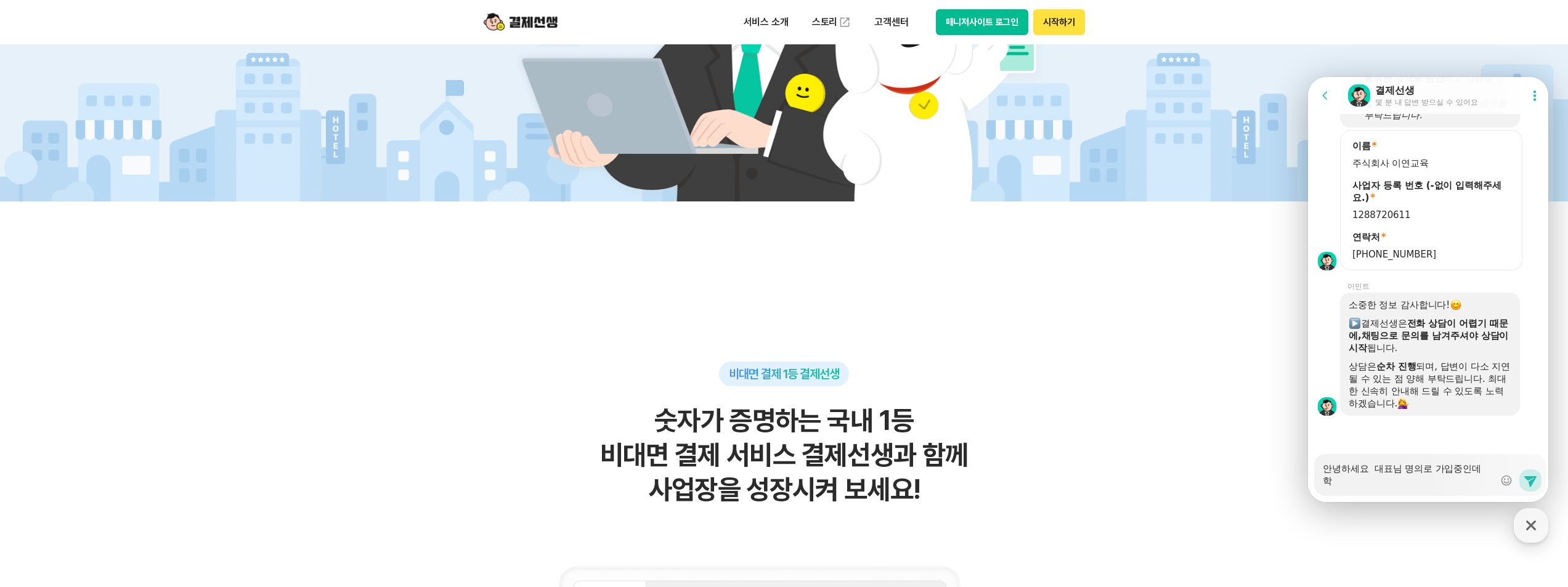
type textarea "x"
type textarea "안녕하세요 대표님 명의로 가입중인데 학ㅇ"
type textarea "x"
type textarea "안녕하세요 대표님 명의로 가입중인데 학우"
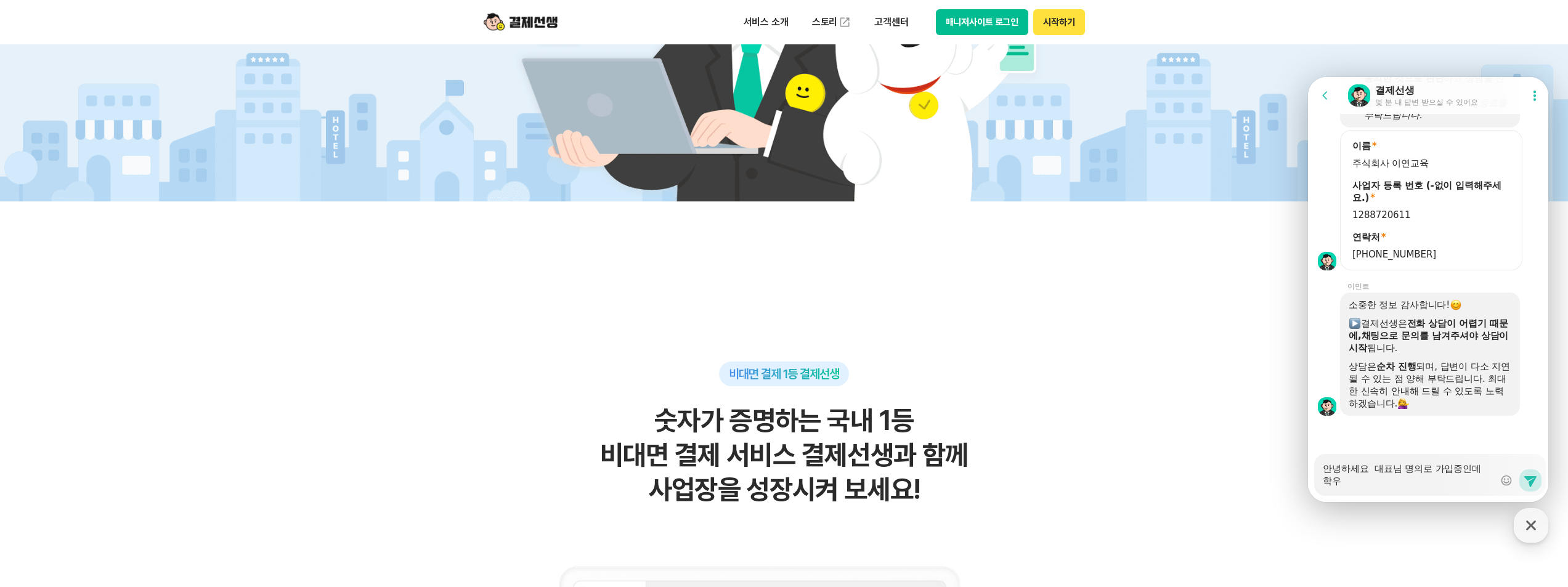
type textarea "x"
type textarea "안녕하세요 대표님 명의로 가입중인데 학워"
type textarea "x"
type textarea "안녕하세요 대표님 명의로 가입중인데 학원"
type textarea "x"
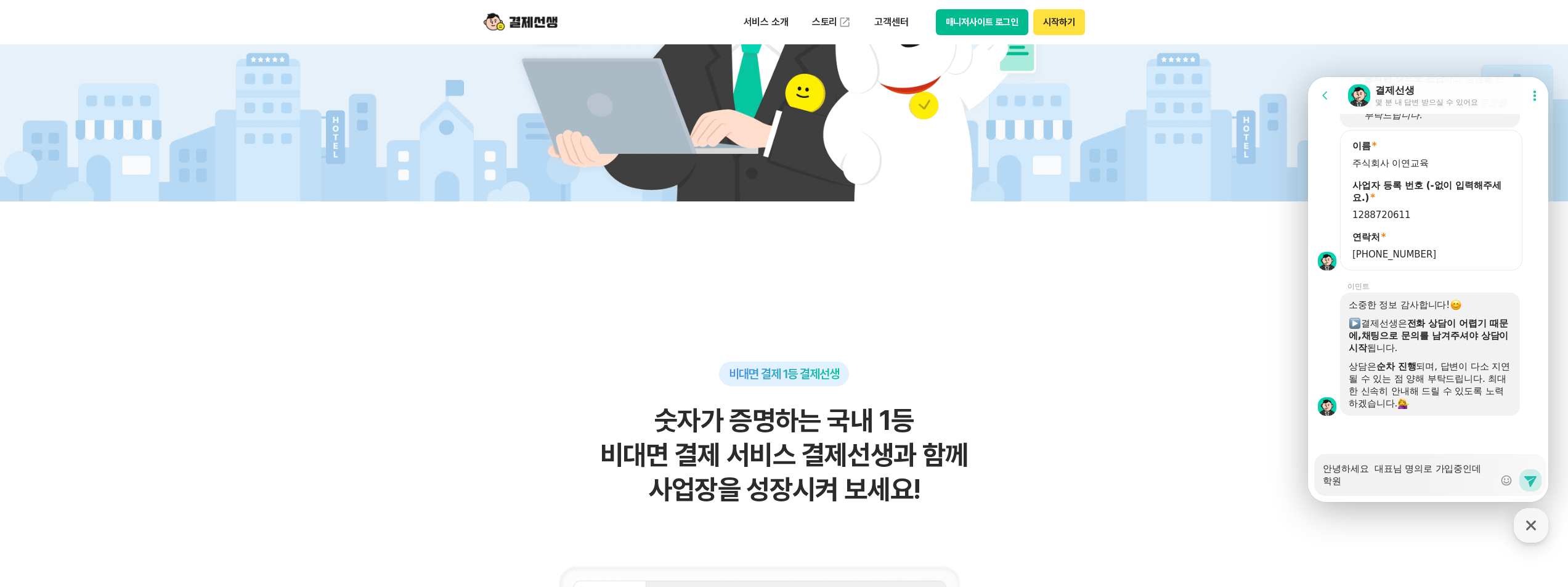
type textarea "안녕하세요 대표님 명의로 가입중인데 학원"
type textarea "x"
type textarea "안녕하세요 대표님 명의로 가입중인데 학원 ㅅ"
type textarea "x"
type textarea "안녕하세요 대표님 명의로 가입중인데 학원 서"
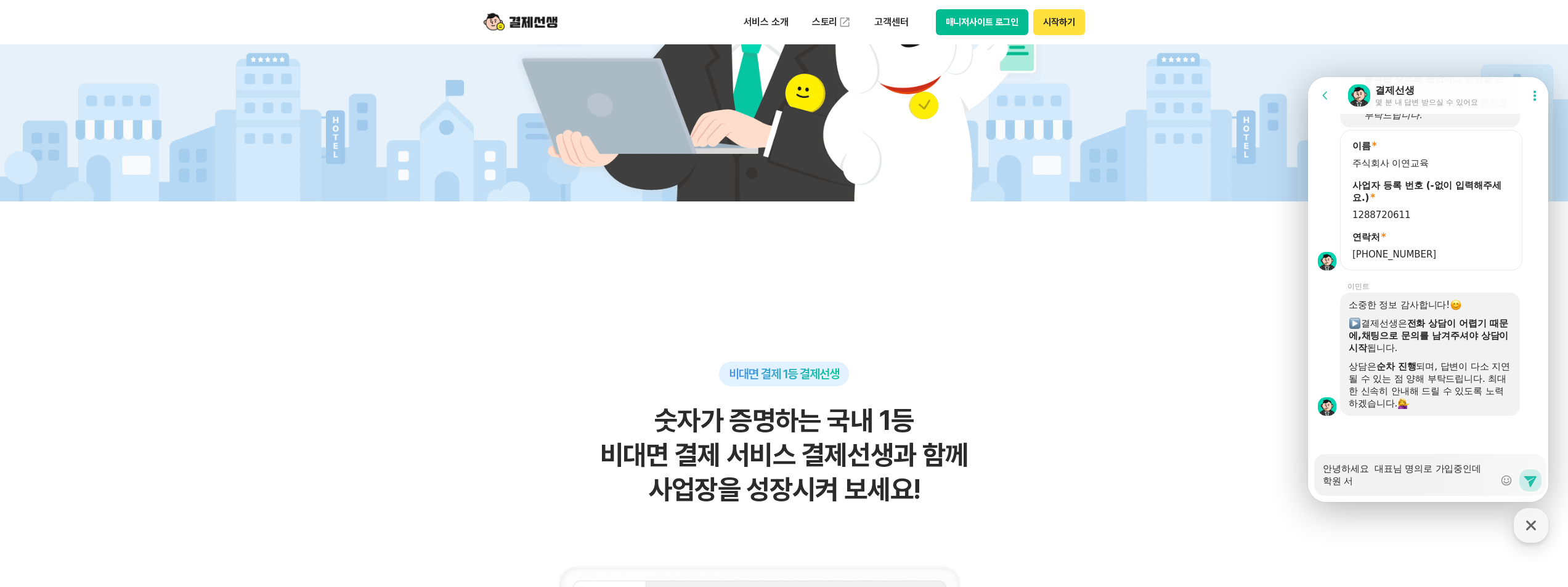
type textarea "x"
type textarea "안녕하세요 대표님 명의로 가입중인데 학원 선"
type textarea "x"
type textarea "안녕하세요 대표님 명의로 가입중인데 학원 선ㅅ"
type textarea "x"
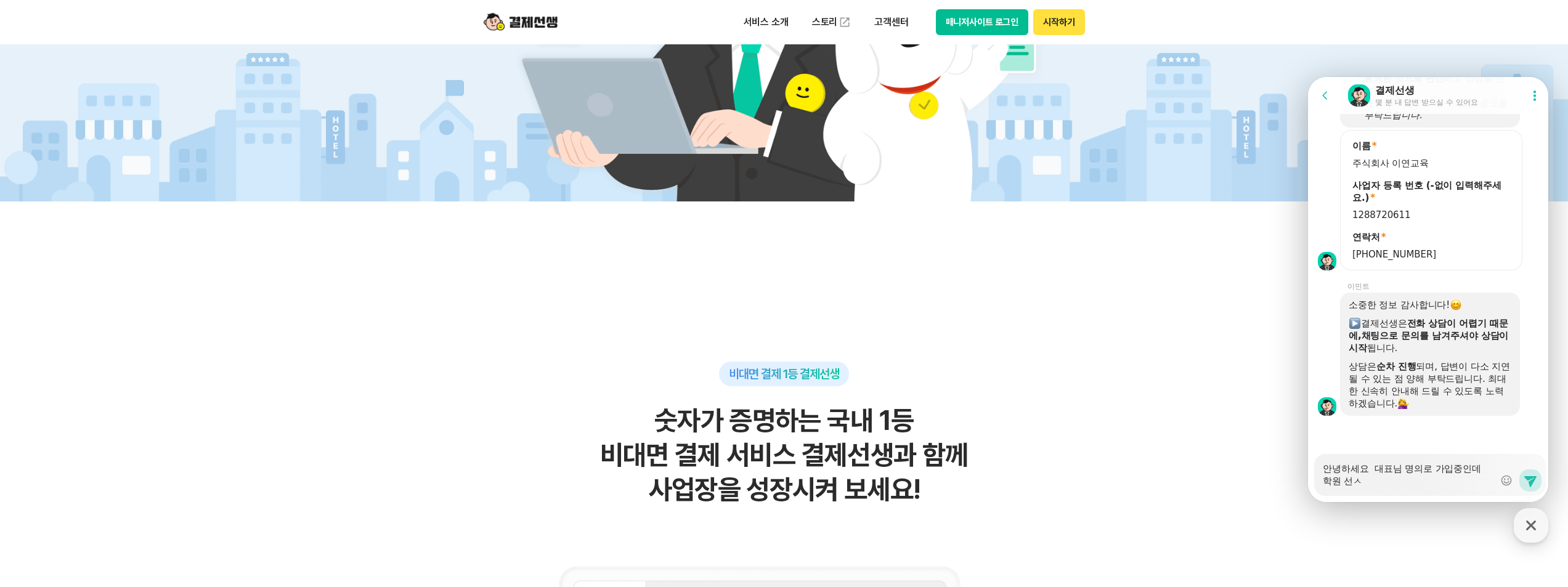
type textarea "안녕하세요 대표님 명의로 가입중인데 학원 선새"
type textarea "x"
type textarea "안녕하세요 대표님 명의로 가입중인데 학원 선생"
type textarea "x"
type textarea "안녕하세요 대표님 명의로 가입중인데 학원 선생ㄴ"
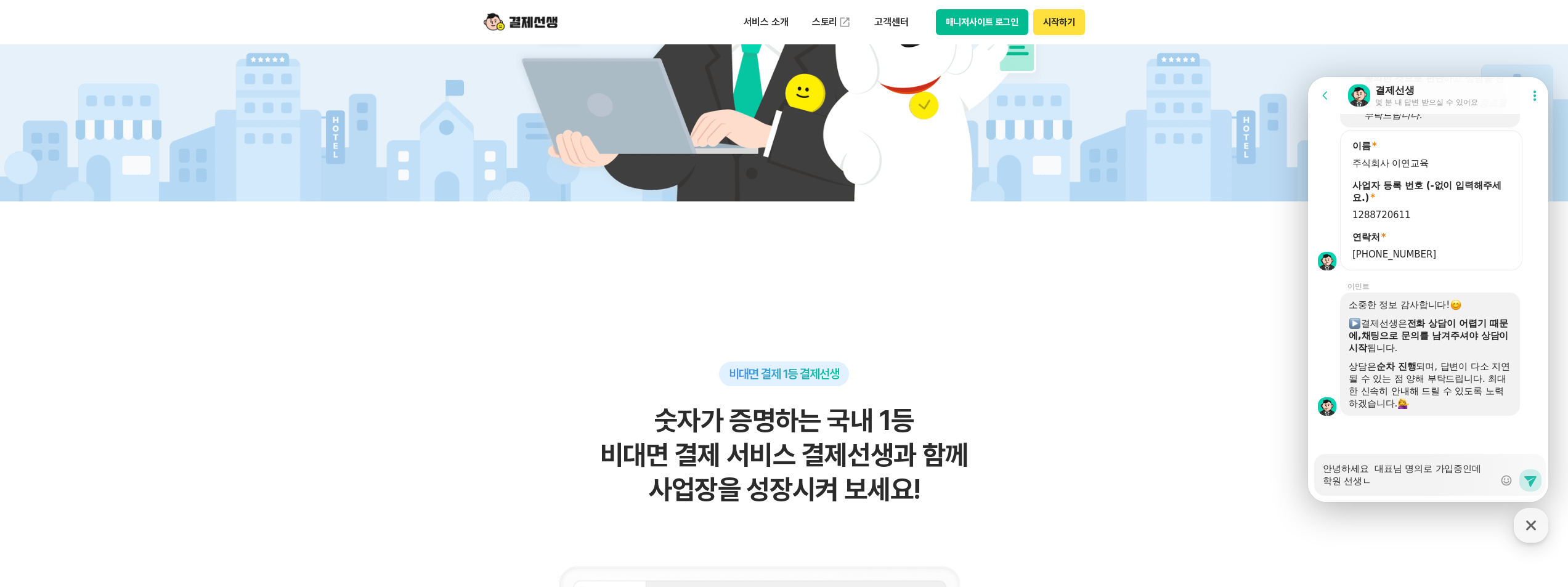
type textarea "x"
type textarea "안녕하세요 대표님 명의로 가입중인데 학원 선생니"
type textarea "x"
type textarea "안녕하세요 대표님 명의로 가입중인데 학원 선생님"
type textarea "x"
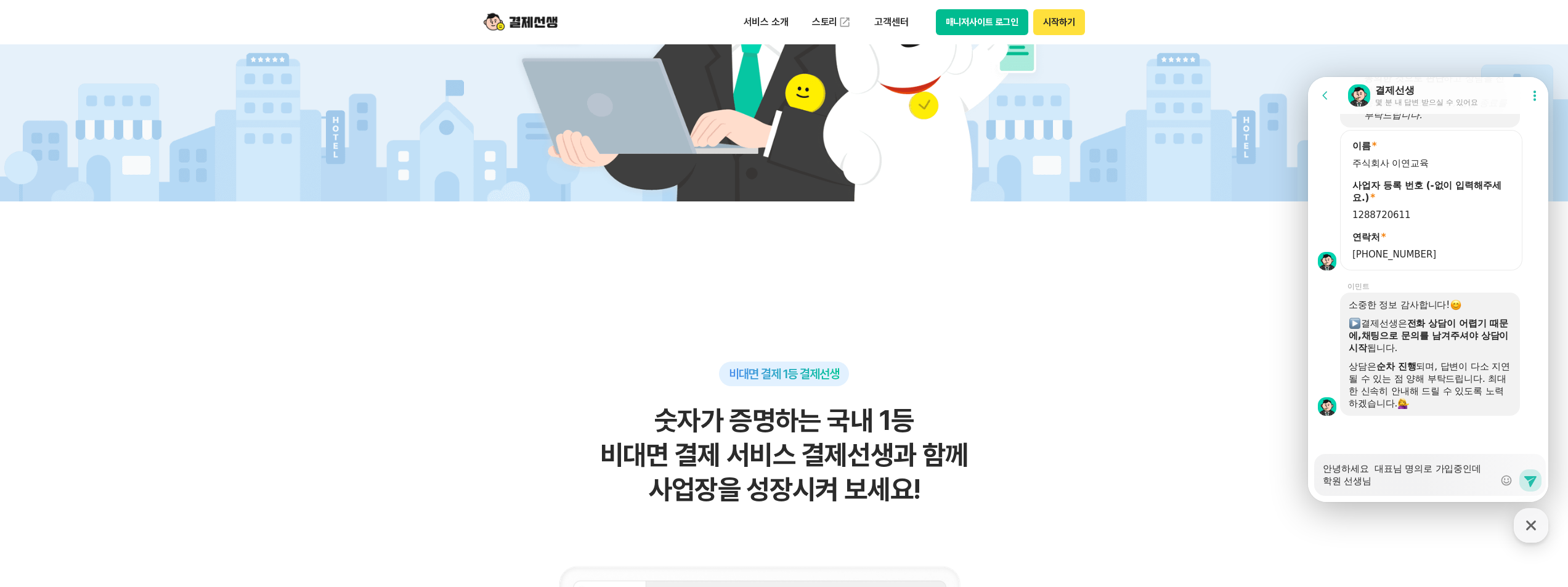
type textarea "안녕하세요 대표님 명의로 가입중인데 학원 선생님ㄷ"
type textarea "x"
type textarea "안녕하세요 대표님 명의로 가입중인데 학원 선생님드"
type textarea "x"
type textarea "안녕하세요 대표님 명의로 가입중인데 학원 선생님들"
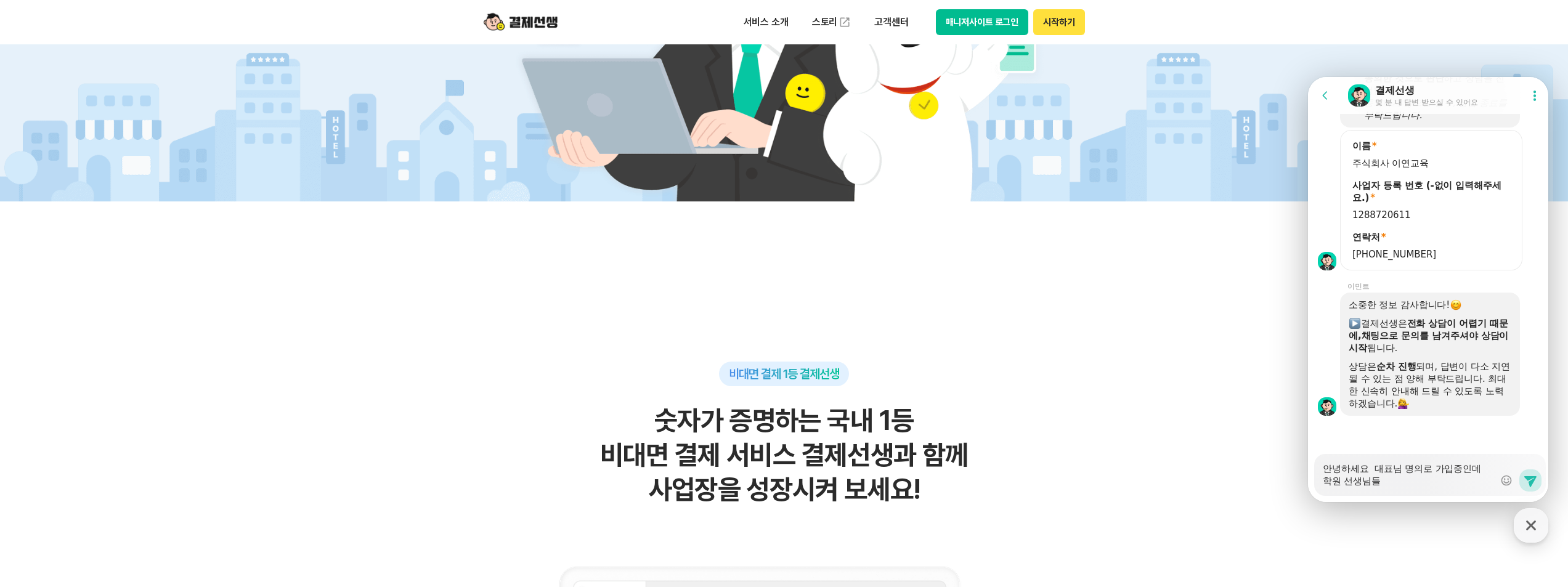
type textarea "x"
type textarea "안녕하세요 대표님 명의로 가입중인데 학원 선생님들ㅇ"
type textarea "x"
type textarea "안녕하세요 대표님 명의로 가입중인데 학원 선생님들이"
type textarea "x"
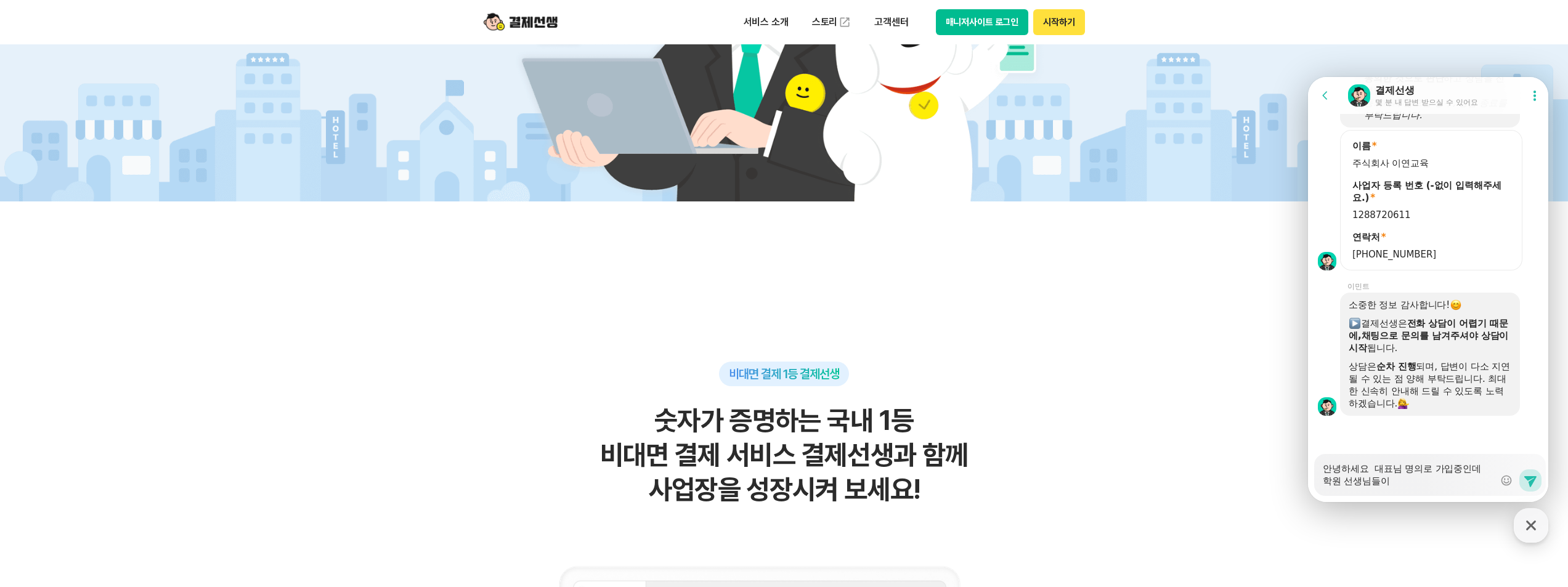
type textarea "안녕하세요 대표님 명의로 가입중인데 학원 선생님들이"
type textarea "x"
type textarea "안녕하세요 대표님 명의로 가입중인데 학원 선생님들이 ㄹ"
type textarea "x"
type textarea "안녕하세요 대표님 명의로 가입중인데 학원 선생님들이 로"
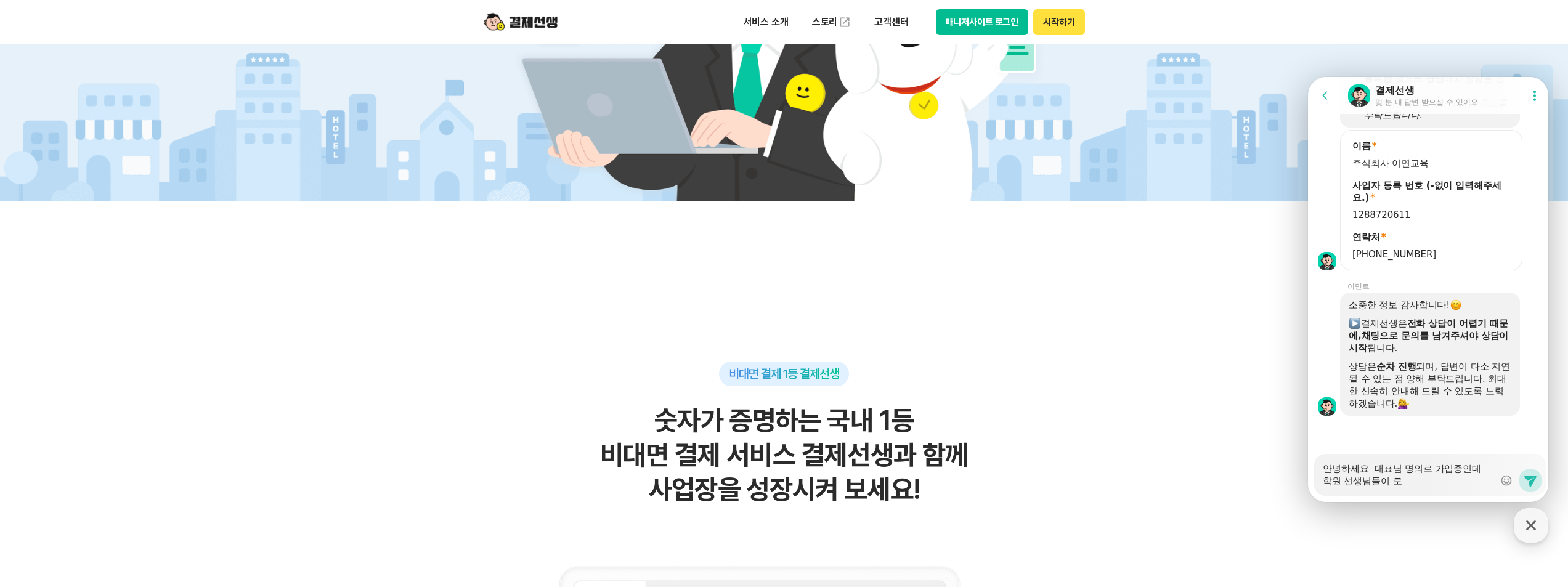
type textarea "x"
type textarea "안녕하세요 대표님 명의로 가입중인데 학원 선생님들이 록"
type textarea "x"
type textarea "안녕하세요 대표님 명의로 가입중인데 학원 선생님들이 로그"
type textarea "x"
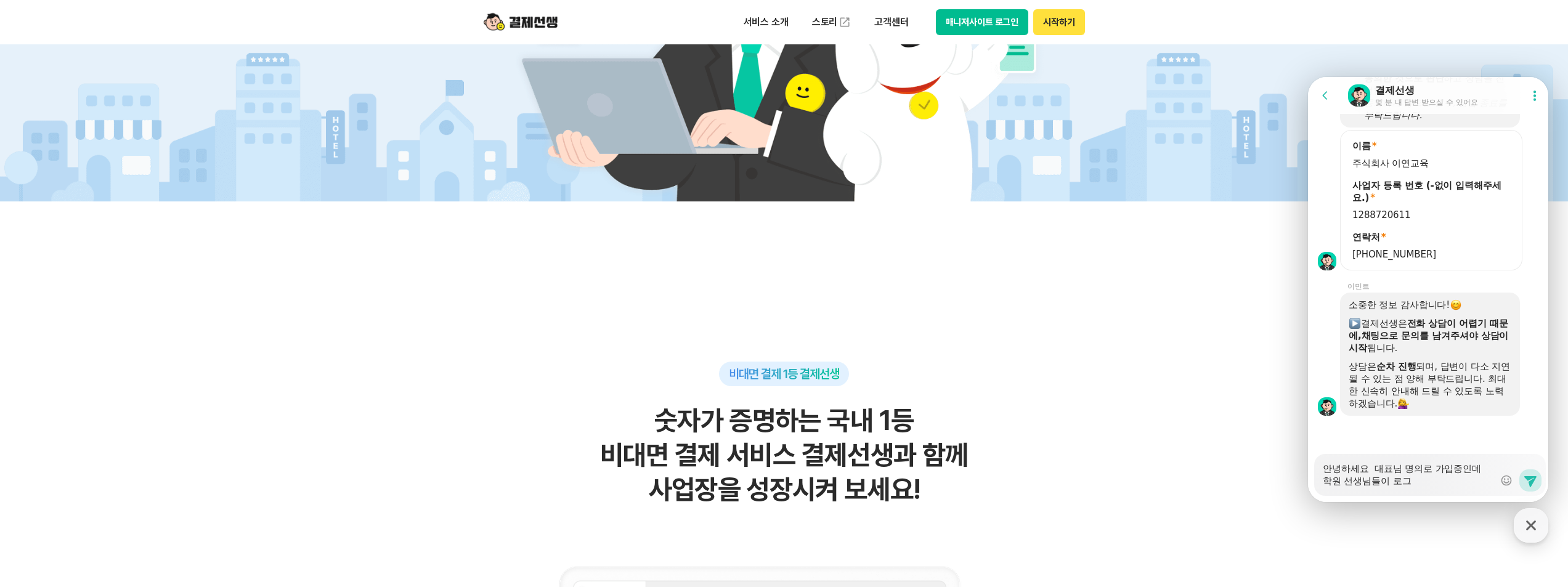
type textarea "안녕하세요 대표님 명의로 가입중인데 학원 선생님들이 로긍"
type textarea "x"
type textarea "안녕하세요 대표님 명의로 가입중인데 학원 선생님들이 [PERSON_NAME]이"
type textarea "x"
type textarea "안녕하세요 대표님 명의로 가입중인데 학원 선생님들이 로그인"
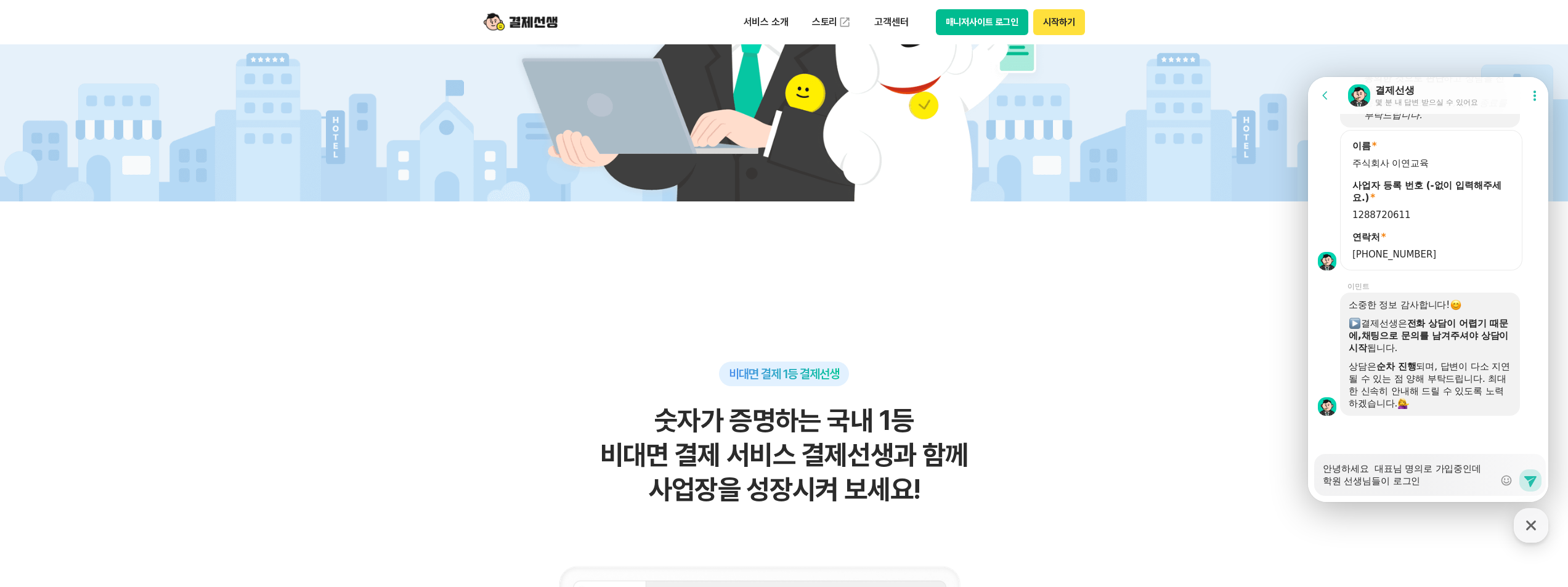
type textarea "x"
type textarea "안녕하세요 대표님 명의로 가입중인데 학원 선생님들이 로그인ㅇ"
type textarea "x"
type textarea "안녕하세요 대표님 명의로 가입중인데 학원 선생님들이 로그인으"
type textarea "x"
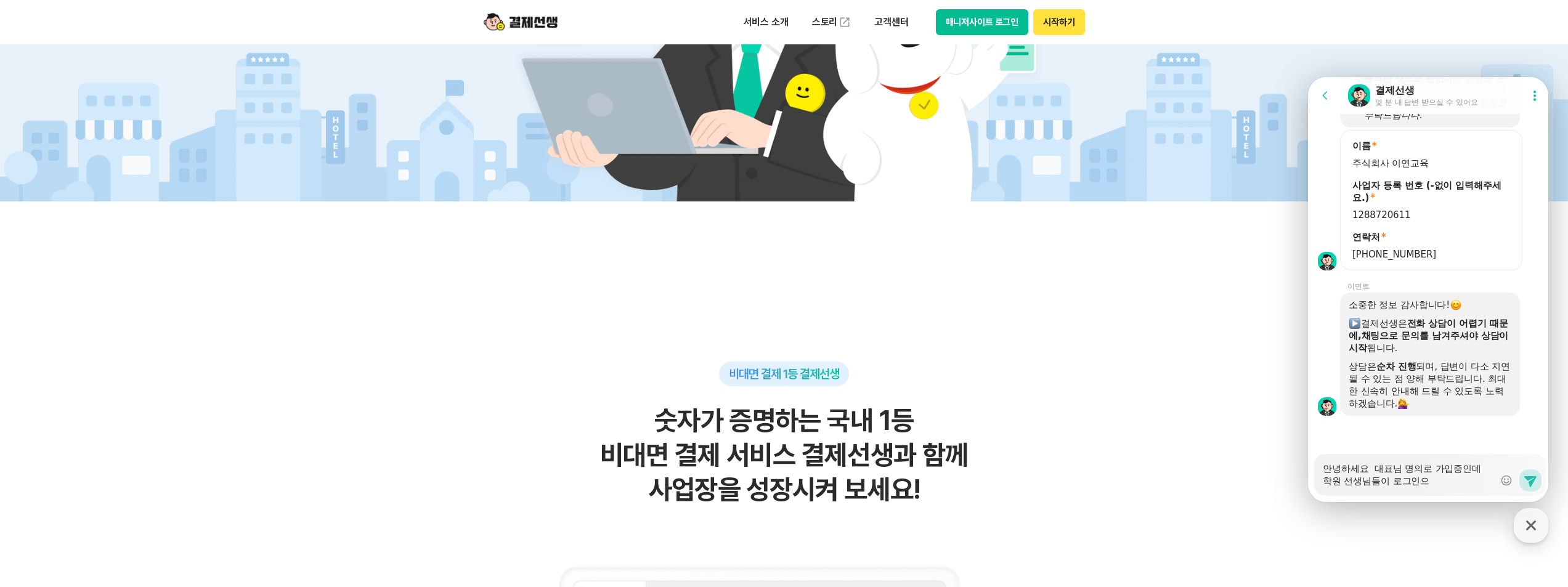
type textarea "안녕하세요 대표님 명의로 가입중인데 학원 선생님들이 로그인을"
type textarea "x"
type textarea "안녕하세요 대표님 명의로 가입중인데 학원 선생님들이 로그인을"
type textarea "x"
type textarea "안녕하세요 대표님 명의로 가입중인데 학원 선생님들이 로그인을 ㅎ"
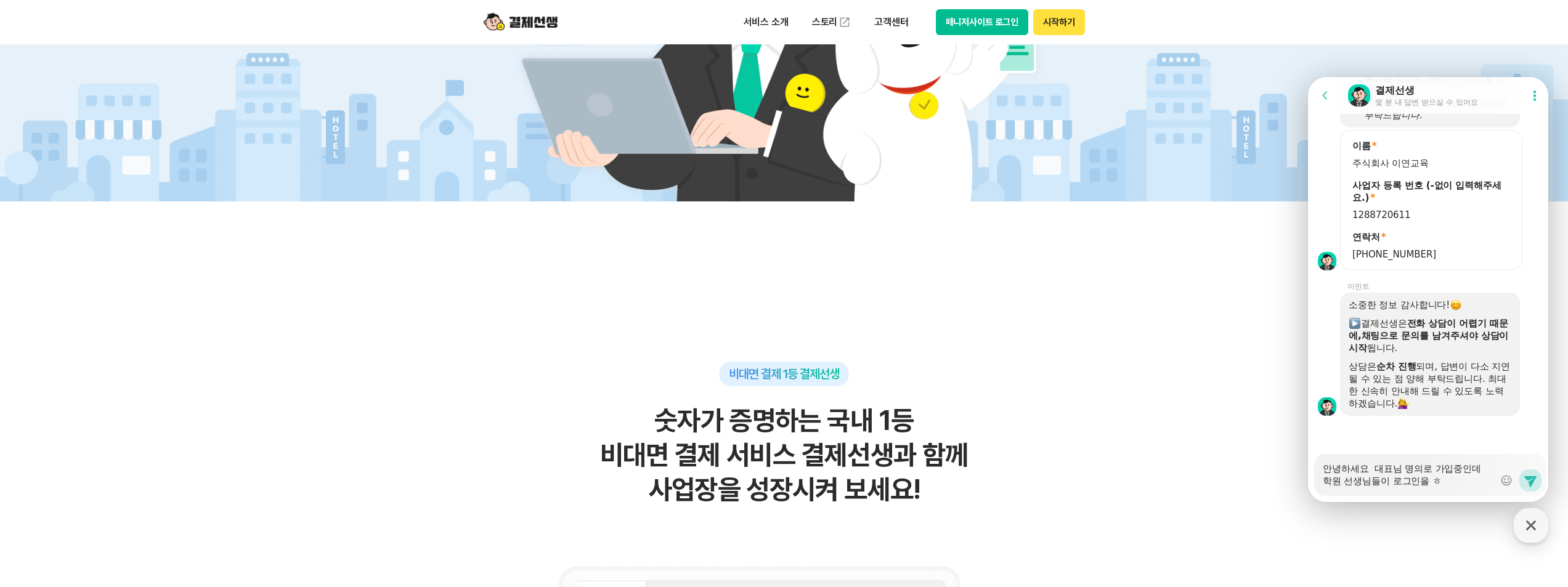
type textarea "x"
type textarea "안녕하세요 대표님 명의로 가입중인데 학원 선생님들이 로그인을 하"
type textarea "x"
type textarea "안녕하세요 대표님 명의로 가입중인데 학원 선생님들이 로그인을 함"
type textarea "x"
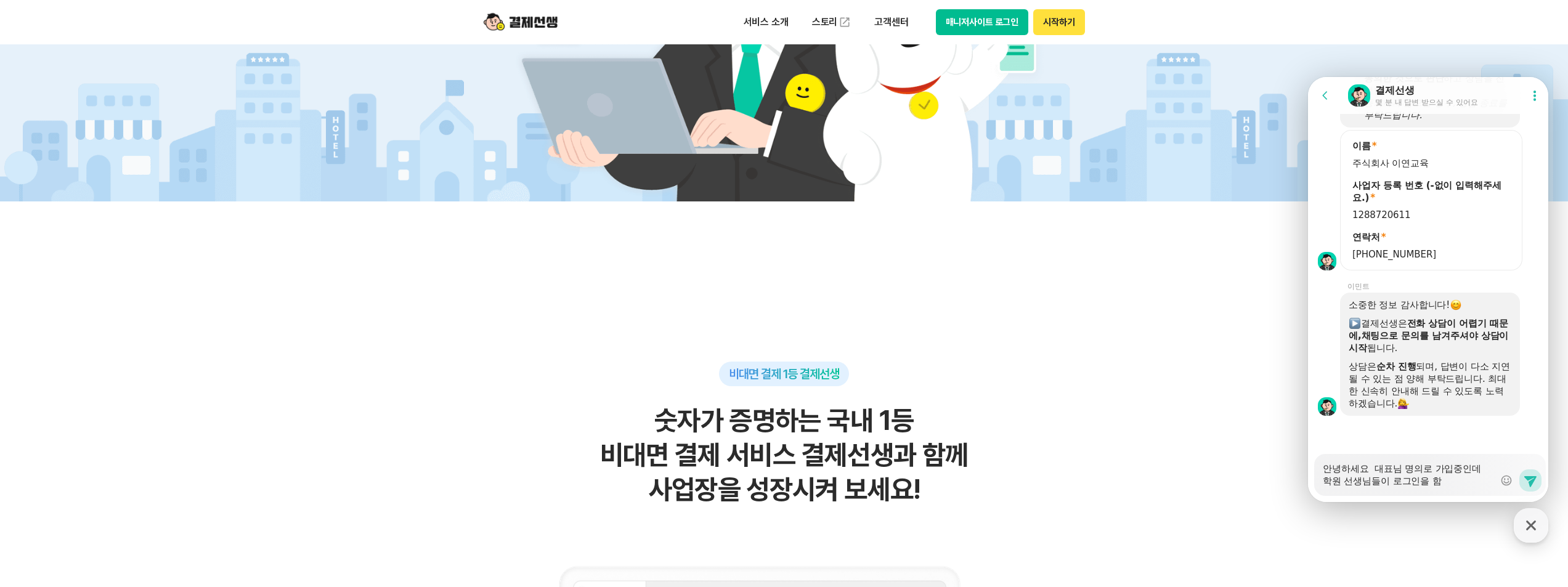
type textarea "안녕하세요 대표님 명의로 가입중인데 학원 선생님들이 로그인을 하며"
type textarea "x"
type textarea "안녕하세요 대표님 명의로 가입중인데 학원 선생님들이 로그인을 하면"
type textarea "x"
type textarea "안녕하세요 대표님 명의로 가입중인데 학원 선생님들이 로그인을 하면ㅅ"
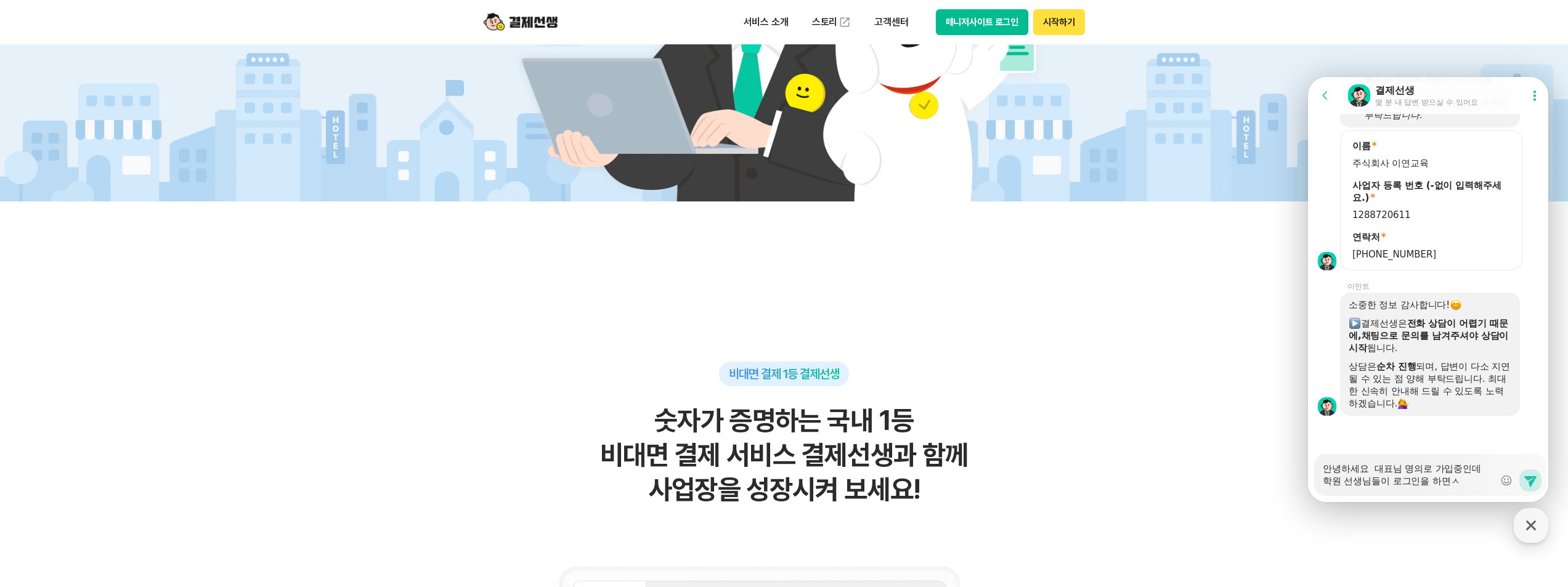
type textarea "x"
type textarea "안녕하세요 대표님 명의로 가입중인데 학원 선생님들이 로그인을 하면서"
type textarea "x"
type textarea "안녕하세요 대표님 명의로 가입중인데 학원 선생님들이 로그인을 하면서"
type textarea "x"
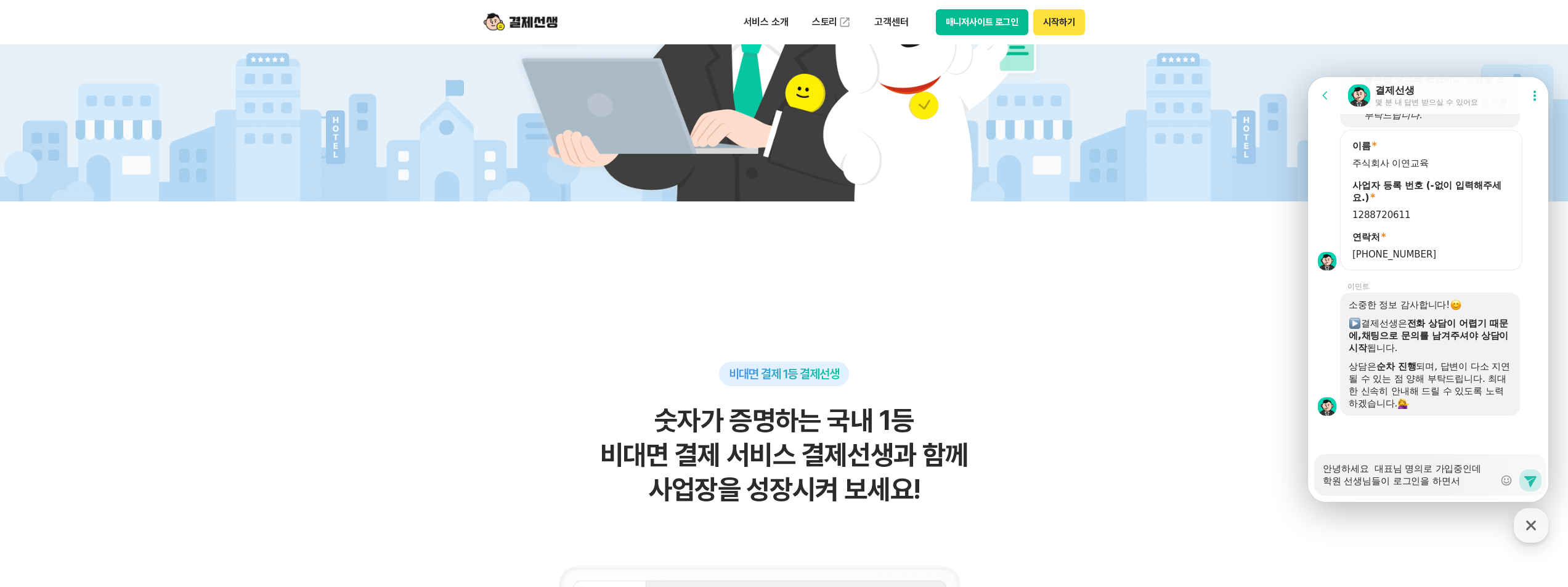
type textarea "안녕하세요 대표님 명의로 가입중인데 학원 선생님들이 로그인을 하면서 ㅂ"
type textarea "x"
type textarea "안녕하세요 대표님 명의로 가입중인데 학원 선생님들이 로그인을 하면서 비"
type textarea "x"
type textarea "안녕하세요 대표님 명의로 가입중인데 학원 선생님들이 로그인을 하면서 빕"
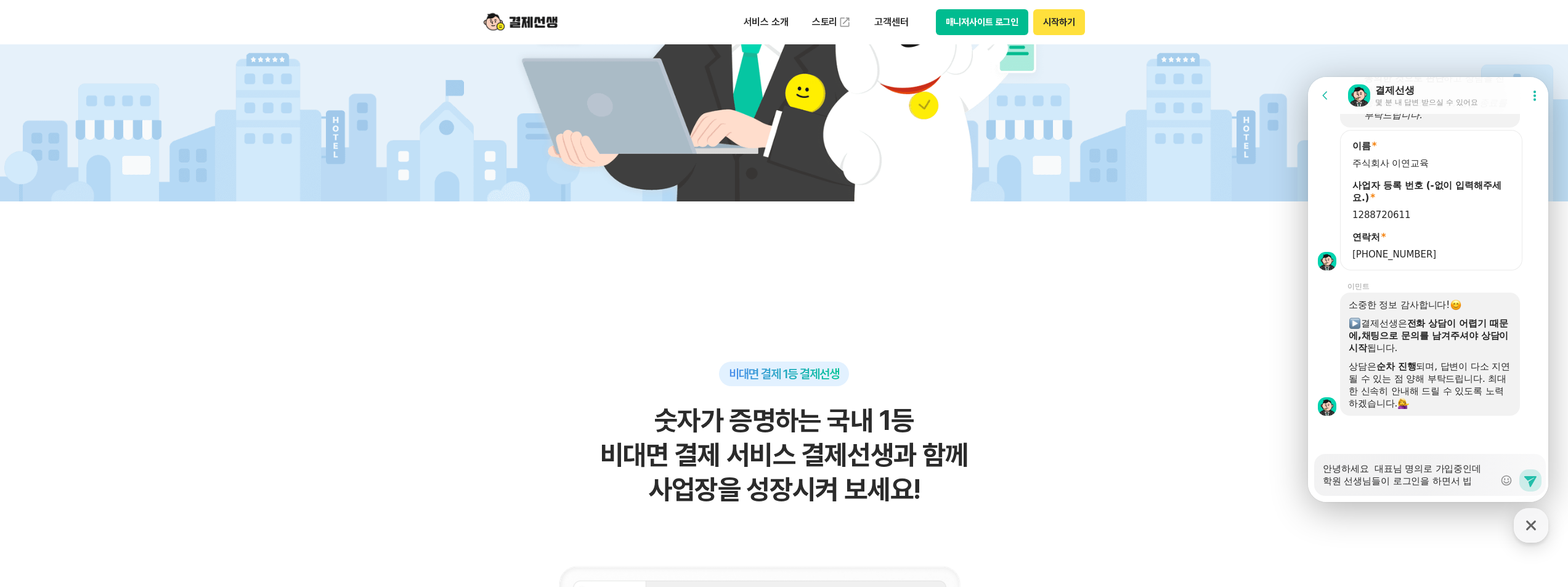
type textarea "x"
type textarea "안녕하세요 대표님 명의로 가입중인데 학원 선생님들이 로그인을 하면서 비버"
type textarea "x"
type textarea "안녕하세요 대표님 명의로 가입중인데 학원 선생님들이 로그인을 하면서 비번"
type textarea "x"
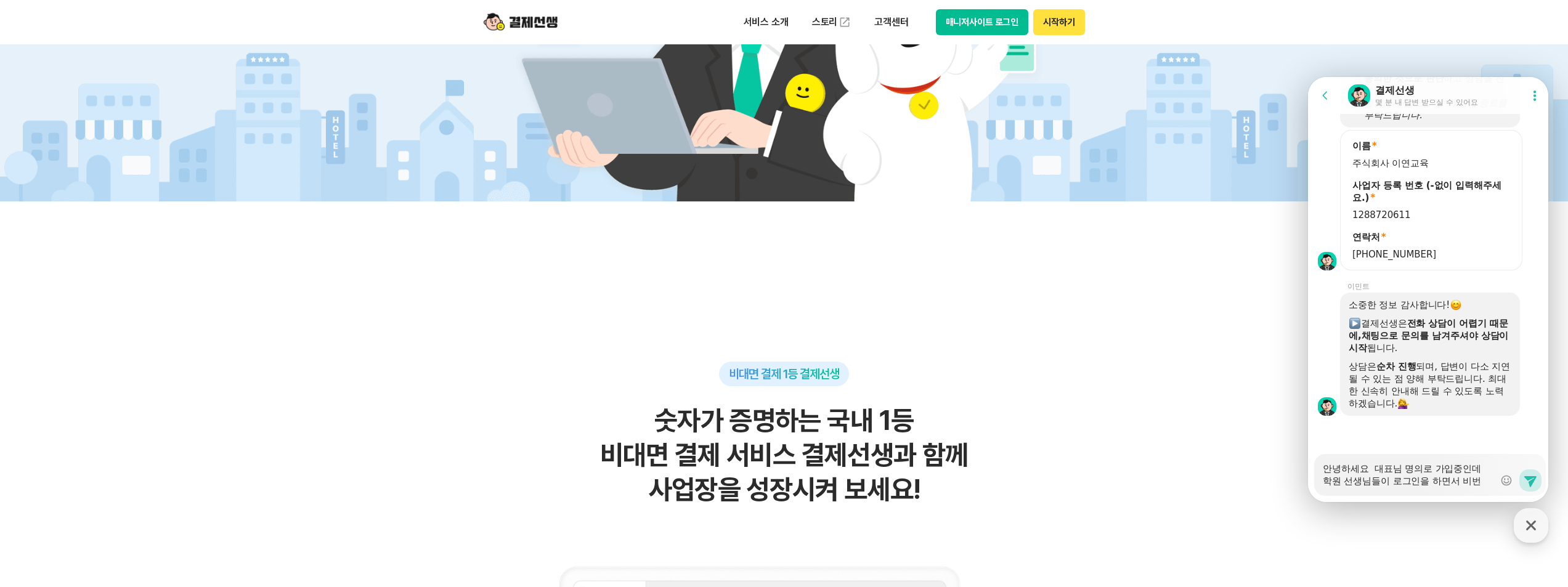
type textarea "안녕하세요 대표님 명의로 가입중인데 학원 선생님들이 로그인을 하면서 비번"
type textarea "x"
type textarea "안녕하세요 대표님 명의로 가입중인데 학원 선생님들이 로그인을 하면서 비번 ㅎ"
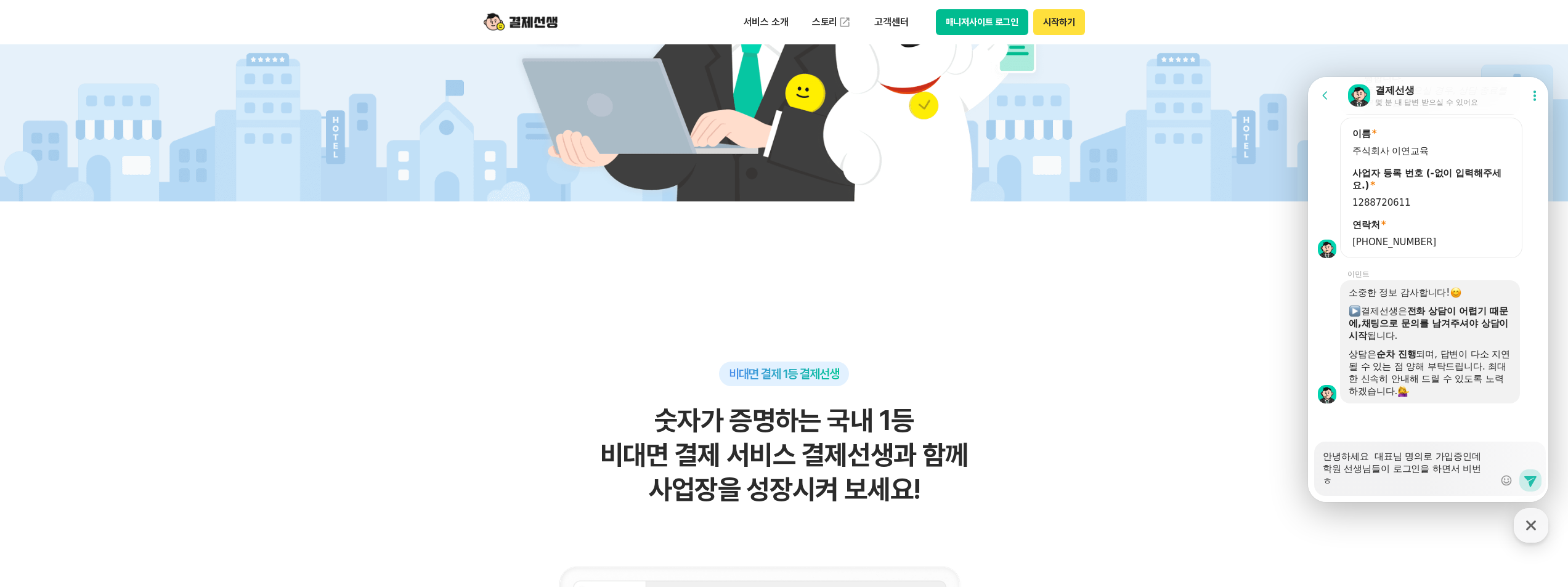
type textarea "x"
type textarea "안녕하세요 대표님 명의로 가입중인데 학원 선생님들이 로그인을 하면서 비번 호"
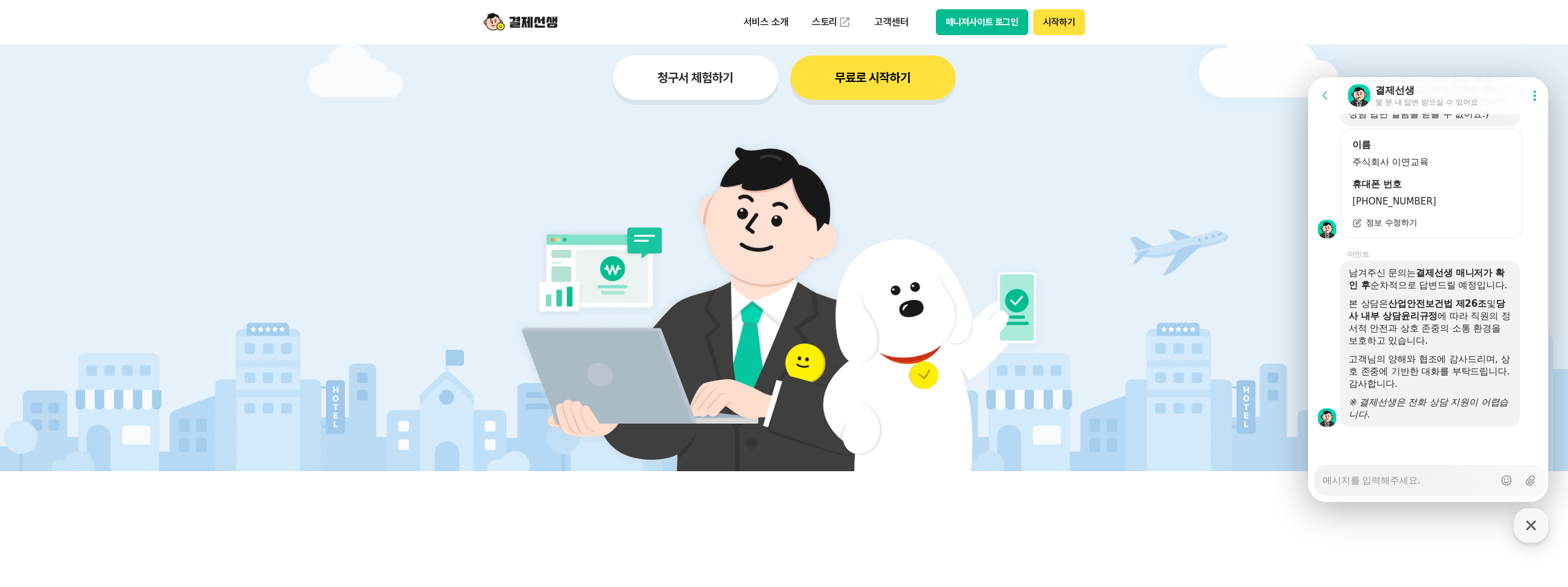
scroll to position [0, 0]
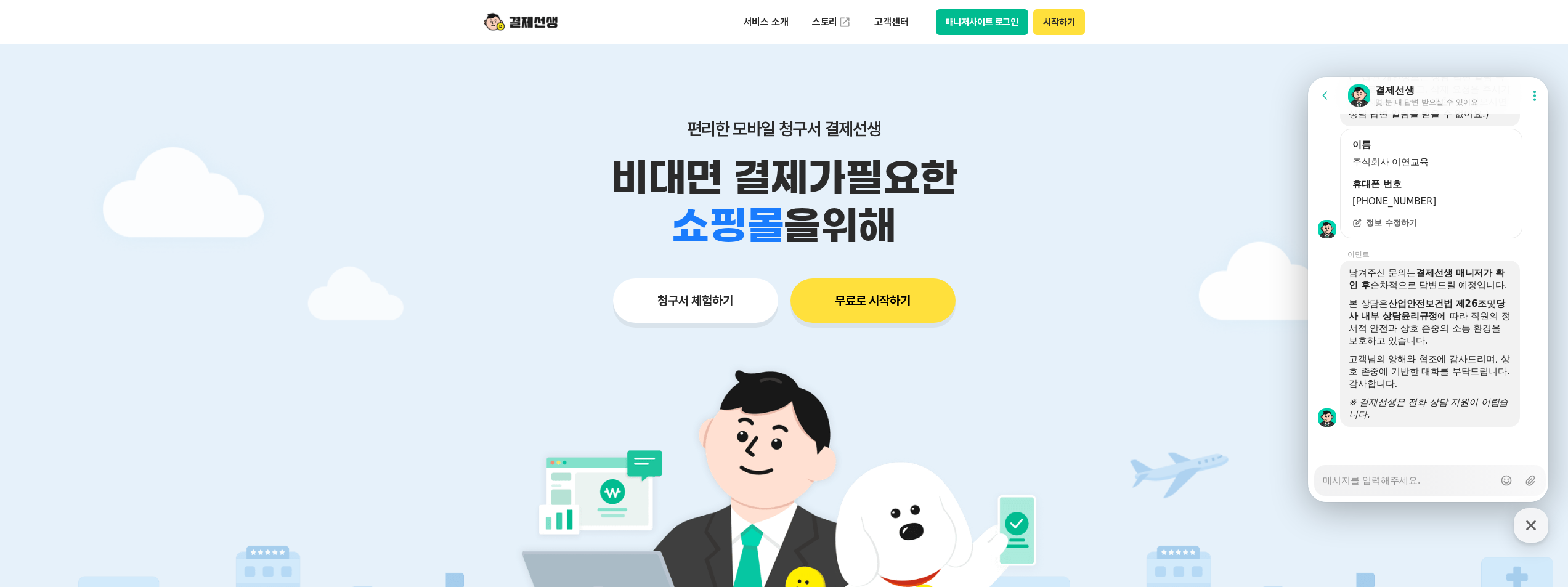
drag, startPoint x: 979, startPoint y: 23, endPoint x: 926, endPoint y: 66, distance: 68.2
click at [889, 23] on p "고객센터" at bounding box center [891, 21] width 51 height 22
click at [975, 19] on button "매니저사이트 로그인" at bounding box center [982, 21] width 93 height 26
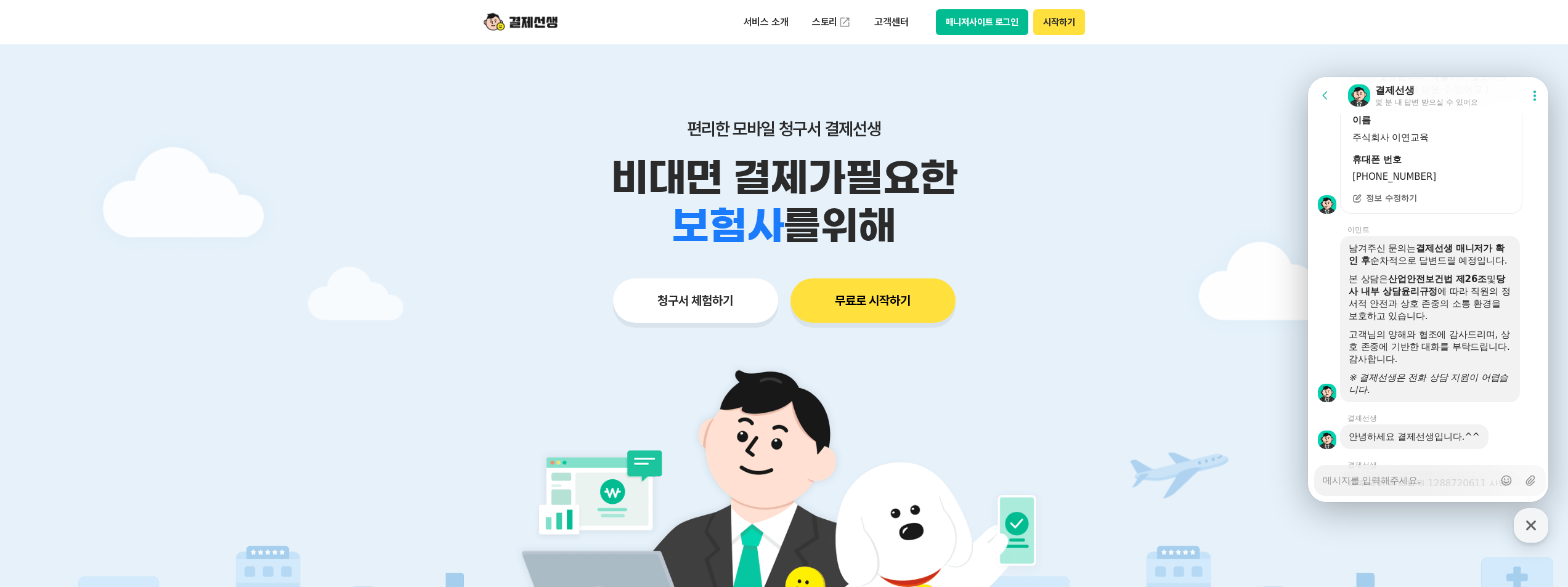
scroll to position [1777, 0]
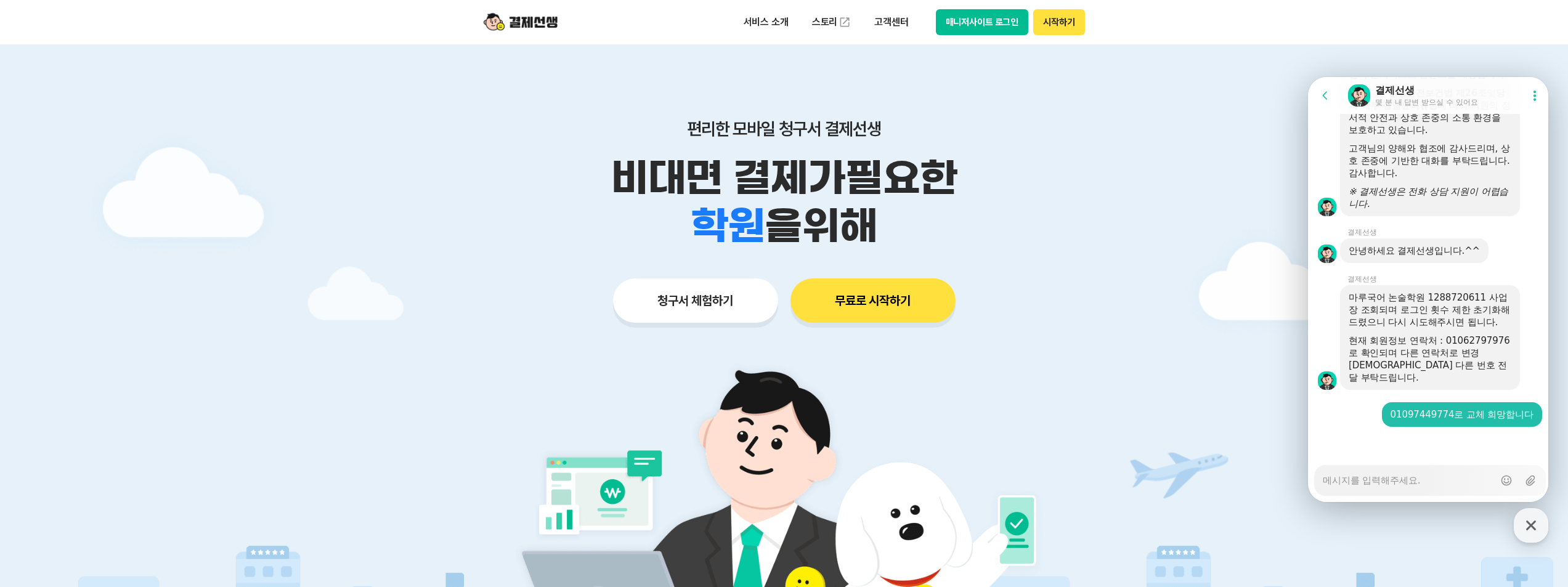
click at [1056, 23] on button "시작하기" at bounding box center [1059, 21] width 51 height 26
click at [967, 25] on button "매니저사이트 로그인" at bounding box center [982, 21] width 93 height 26
